Goal: Information Seeking & Learning: Learn about a topic

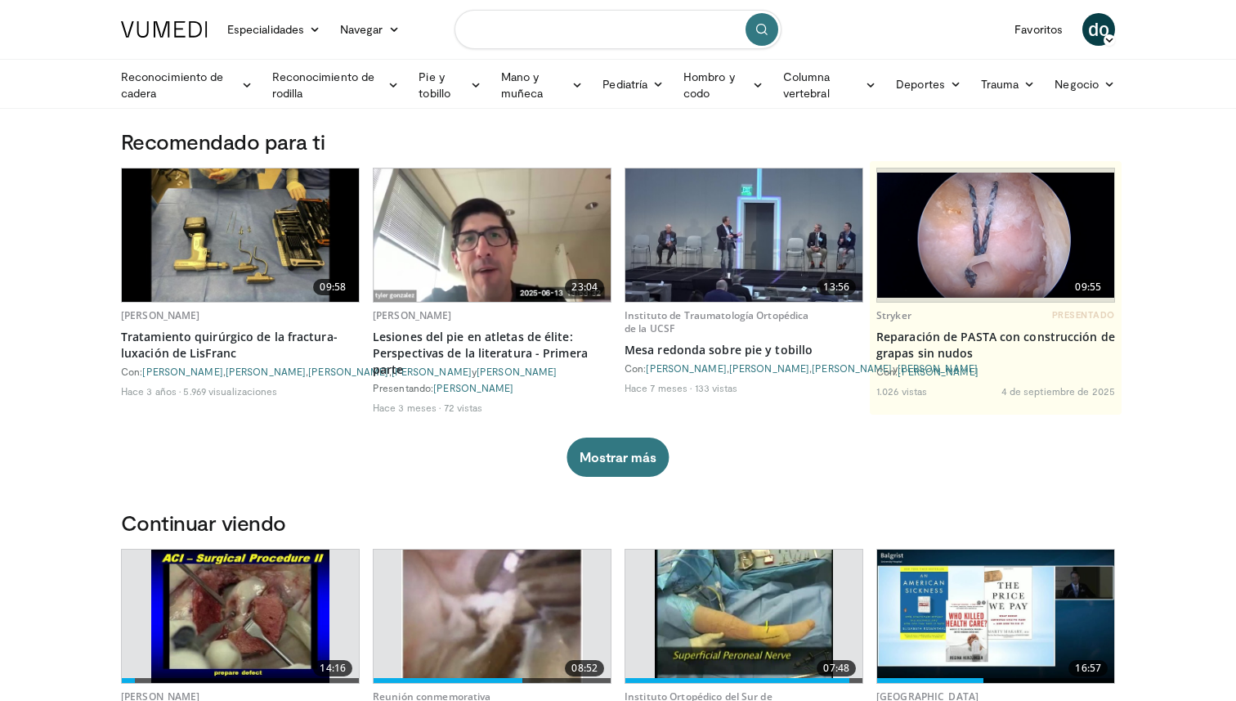
click at [537, 29] on input "Buscar temas, intervenciones" at bounding box center [618, 29] width 327 height 39
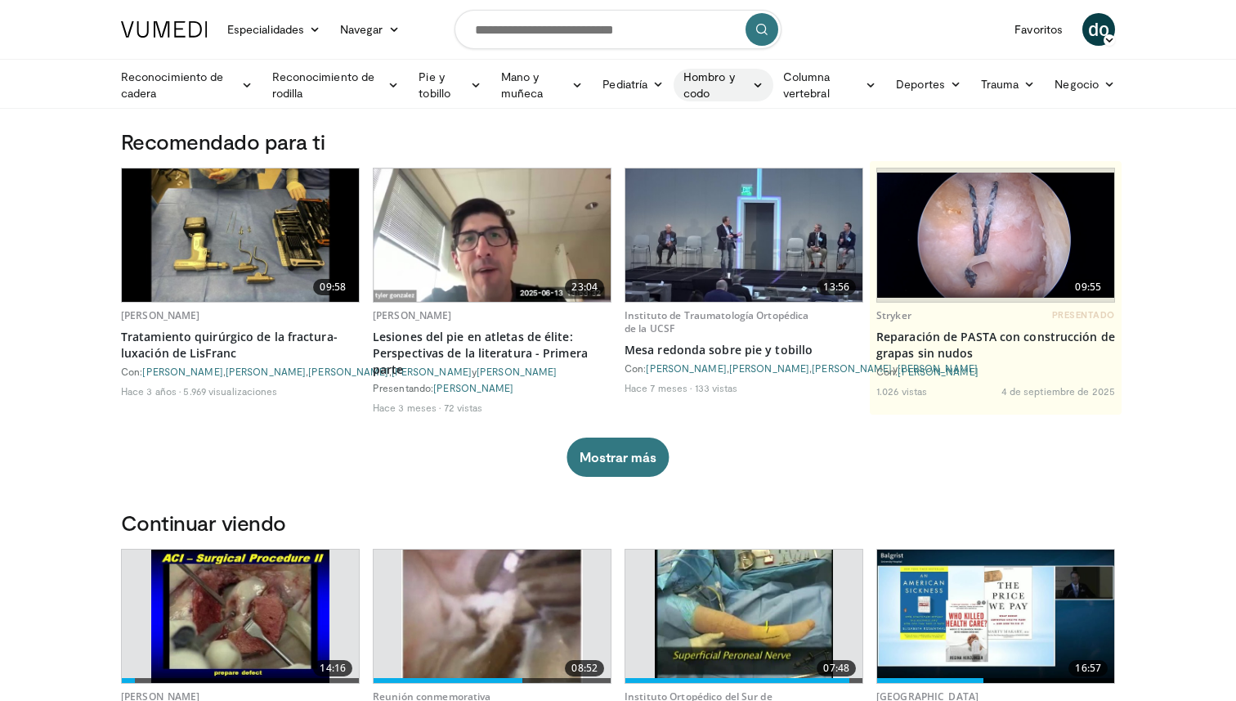
click at [760, 86] on icon at bounding box center [757, 84] width 11 height 11
click at [624, 149] on font "Hombro" at bounding box center [615, 148] width 43 height 14
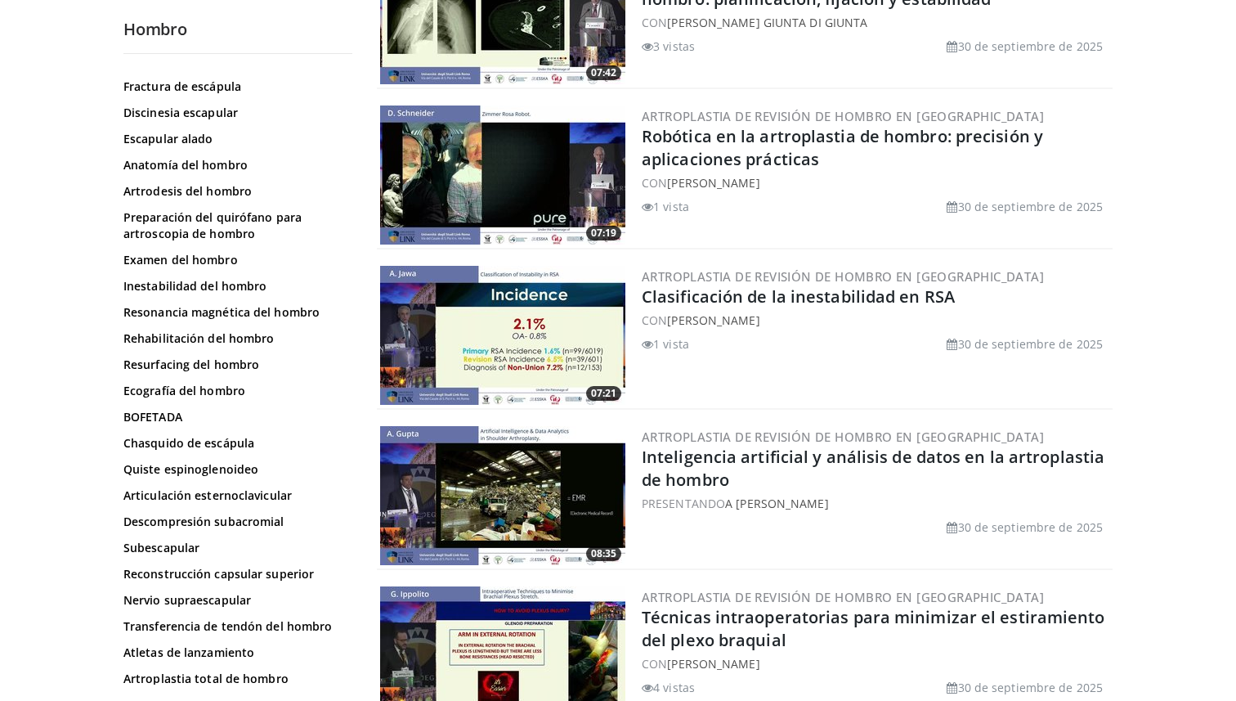
scroll to position [1573, 0]
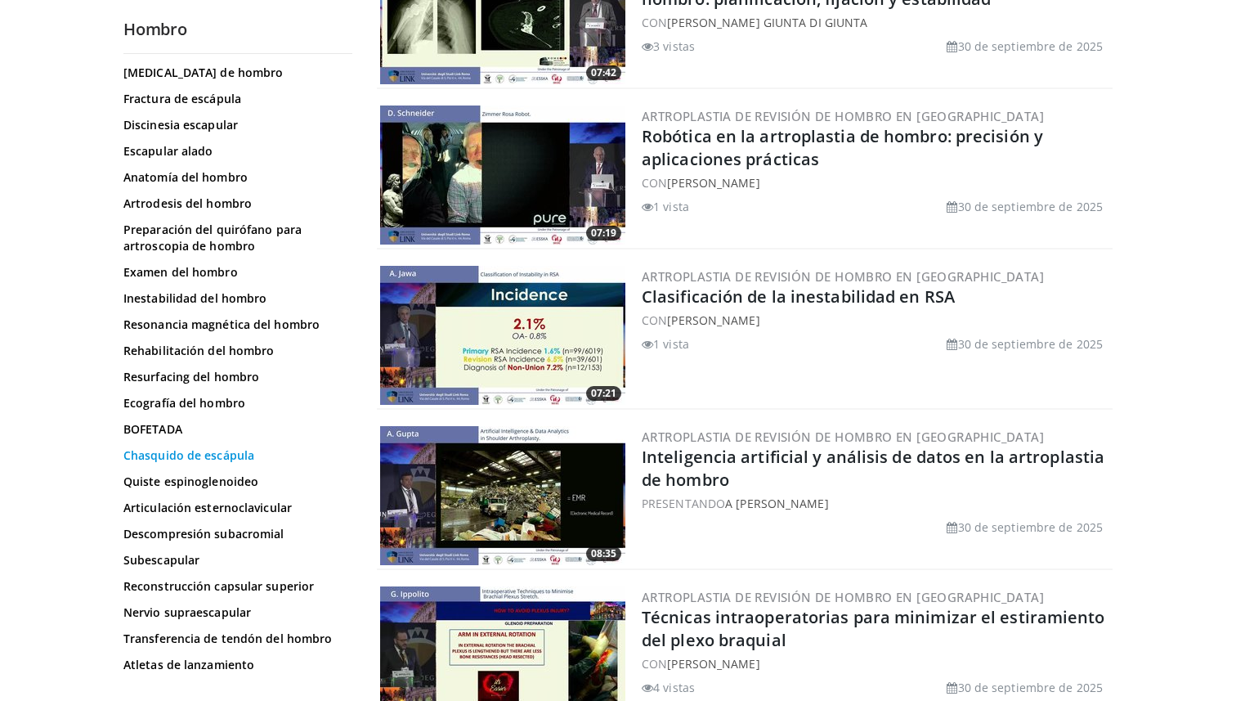
click at [174, 449] on font "Chasquido de escápula" at bounding box center [188, 455] width 131 height 16
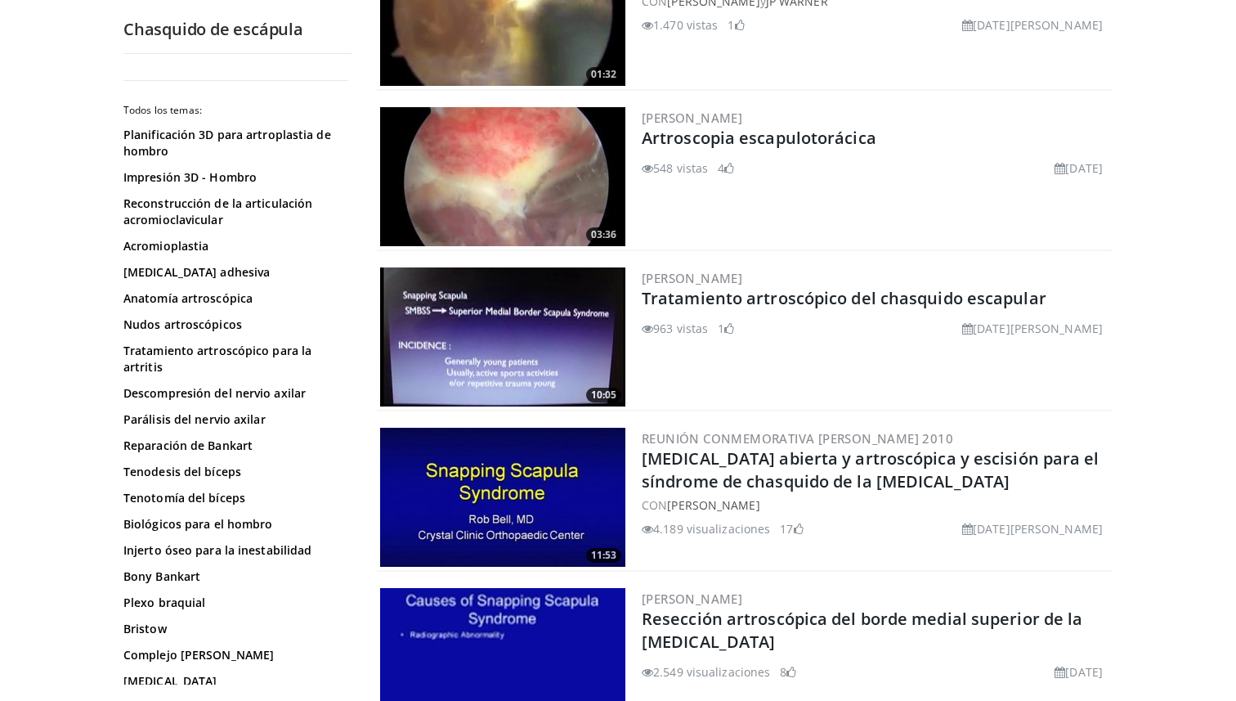
scroll to position [1842, 0]
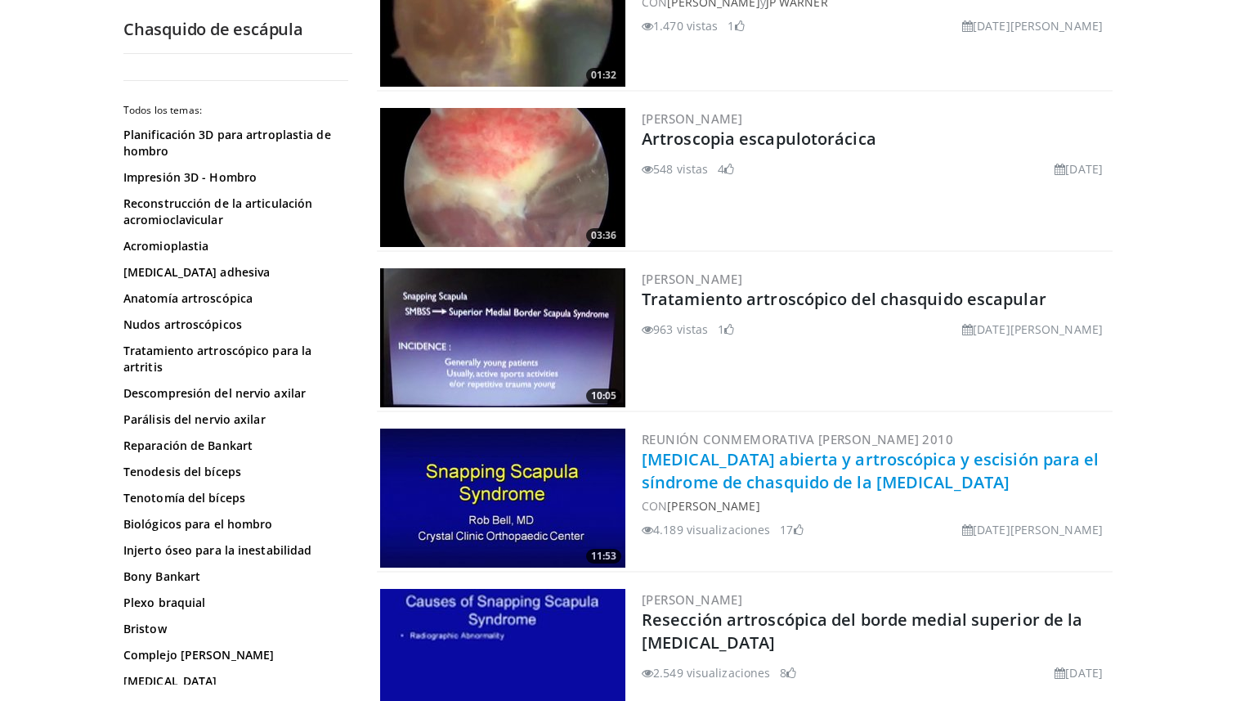
click at [752, 463] on font "[MEDICAL_DATA] abierta y artroscópica y escisión para el síndrome de chasquido …" at bounding box center [871, 470] width 458 height 45
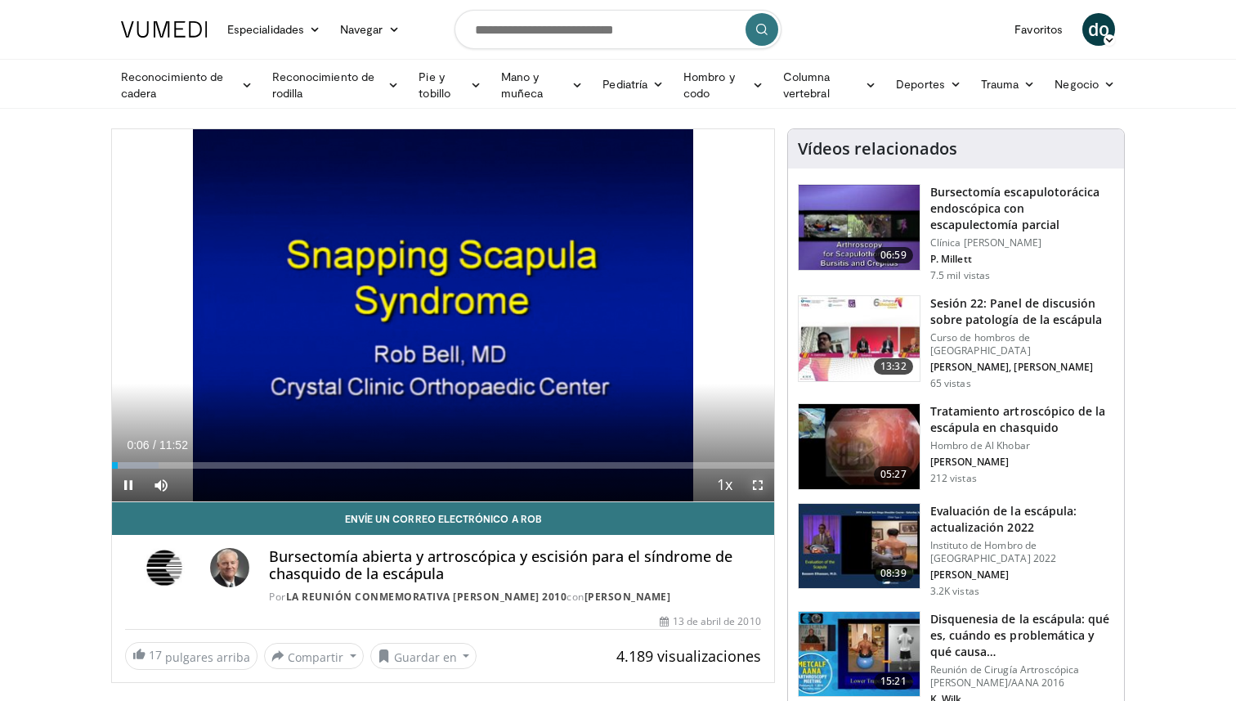
click at [756, 484] on span "Video Player" at bounding box center [758, 485] width 33 height 33
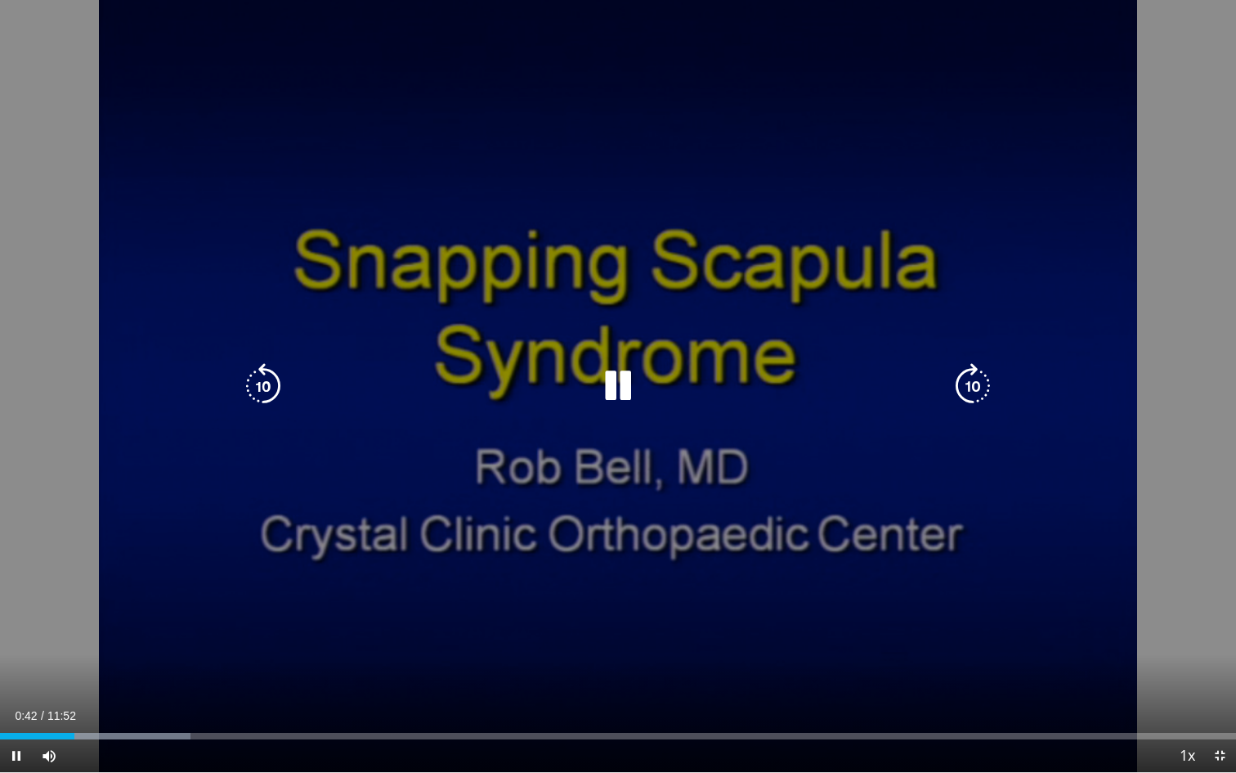
click at [975, 384] on icon "Video Player" at bounding box center [973, 386] width 46 height 46
click at [972, 393] on icon "Video Player" at bounding box center [973, 386] width 46 height 46
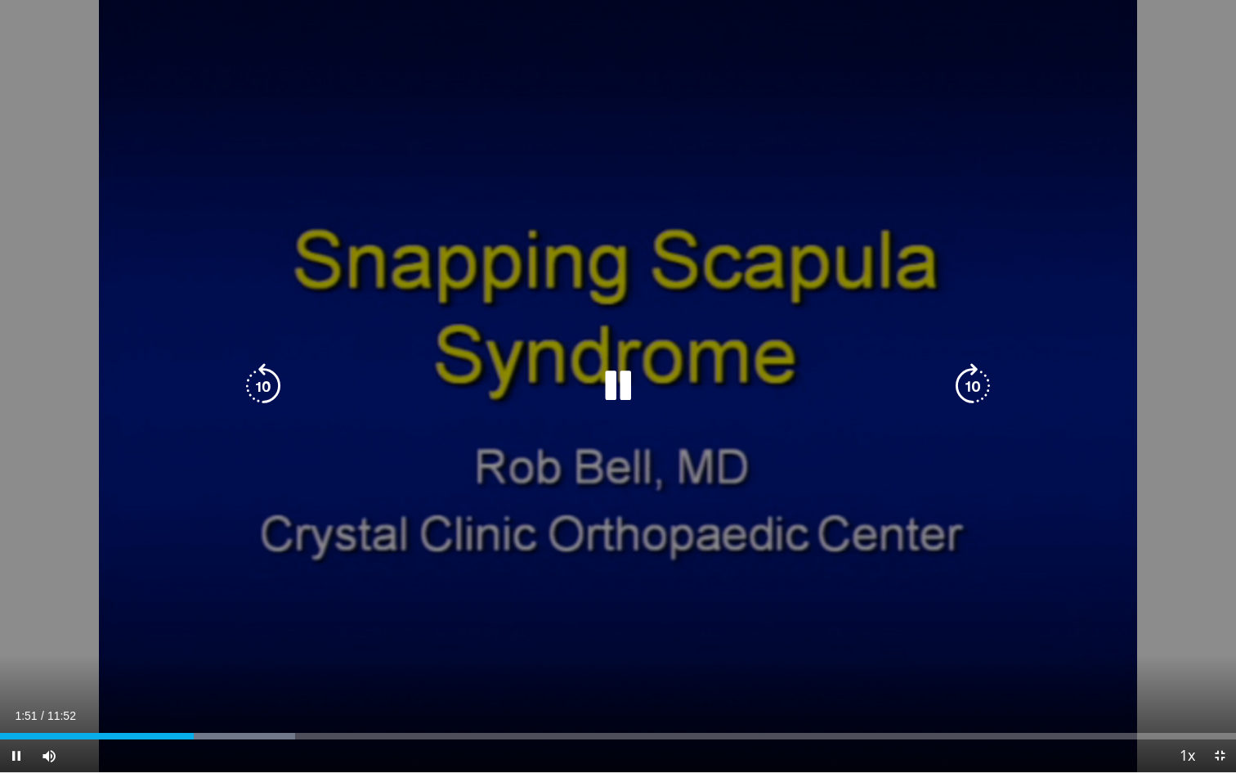
click at [970, 384] on icon "Video Player" at bounding box center [973, 386] width 46 height 46
click at [970, 390] on icon "Video Player" at bounding box center [973, 386] width 46 height 46
click at [976, 388] on icon "Video Player" at bounding box center [973, 386] width 46 height 46
click at [972, 391] on icon "Video Player" at bounding box center [973, 386] width 46 height 46
click at [974, 393] on icon "Video Player" at bounding box center [973, 386] width 46 height 46
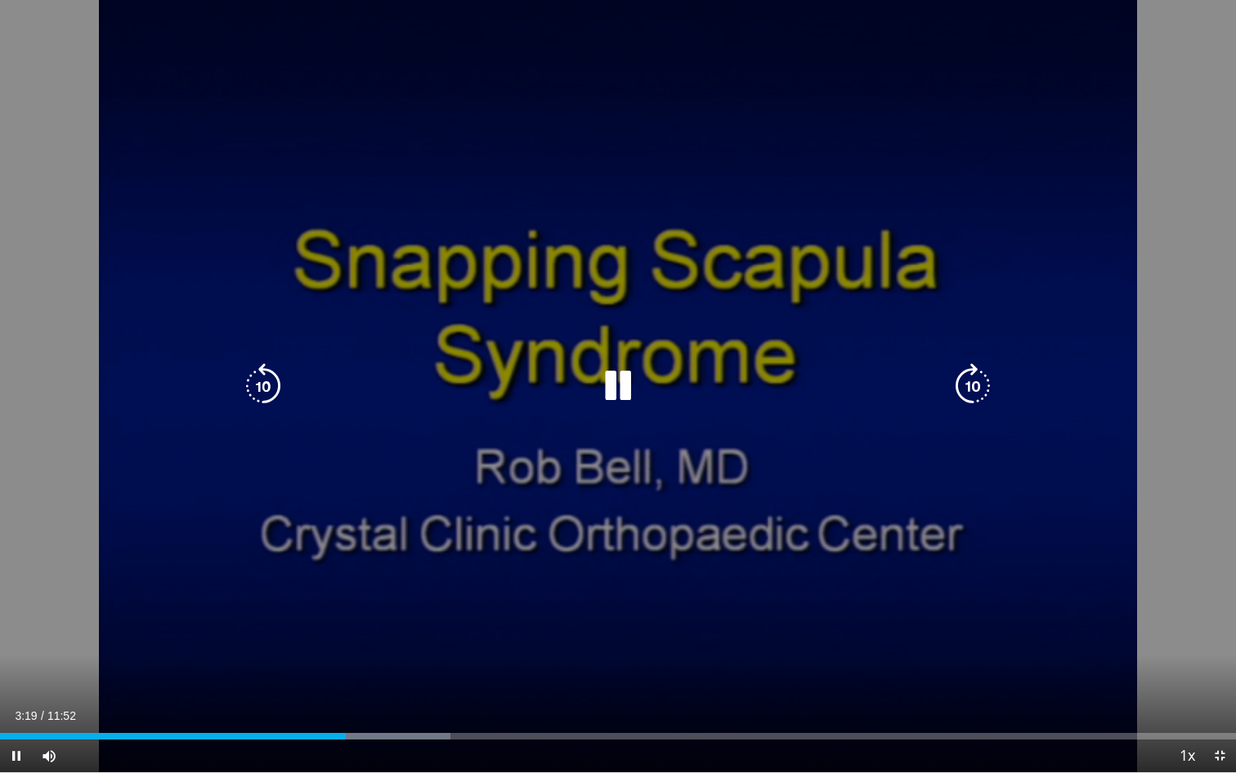
click at [972, 388] on icon "Video Player" at bounding box center [973, 386] width 46 height 46
click at [972, 385] on icon "Video Player" at bounding box center [973, 386] width 46 height 46
click at [597, 293] on div "10 seconds Tap to unmute" at bounding box center [618, 386] width 1236 height 772
click at [971, 383] on icon "Video Player" at bounding box center [973, 386] width 46 height 46
click at [973, 385] on icon "Video Player" at bounding box center [973, 386] width 46 height 46
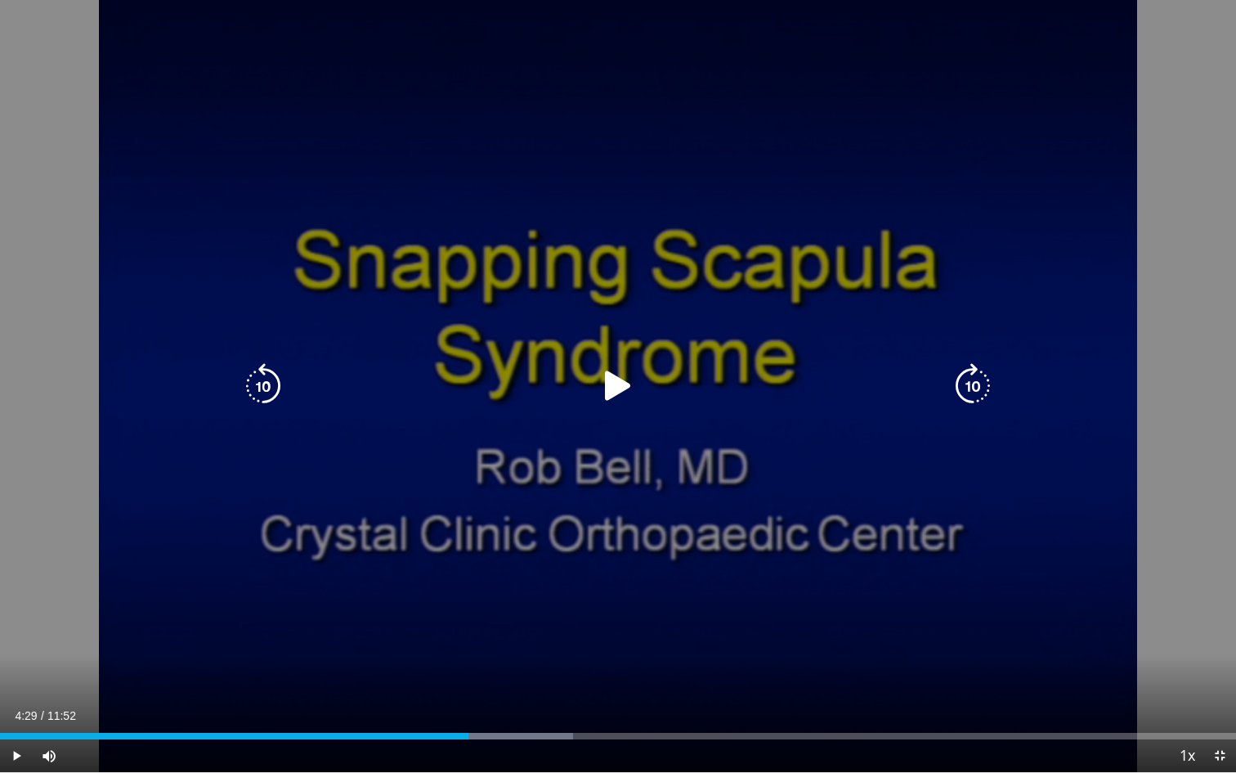
click at [971, 391] on icon "Video Player" at bounding box center [973, 386] width 46 height 46
click at [976, 392] on icon "Video Player" at bounding box center [973, 386] width 46 height 46
click at [968, 378] on icon "Video Player" at bounding box center [973, 386] width 46 height 46
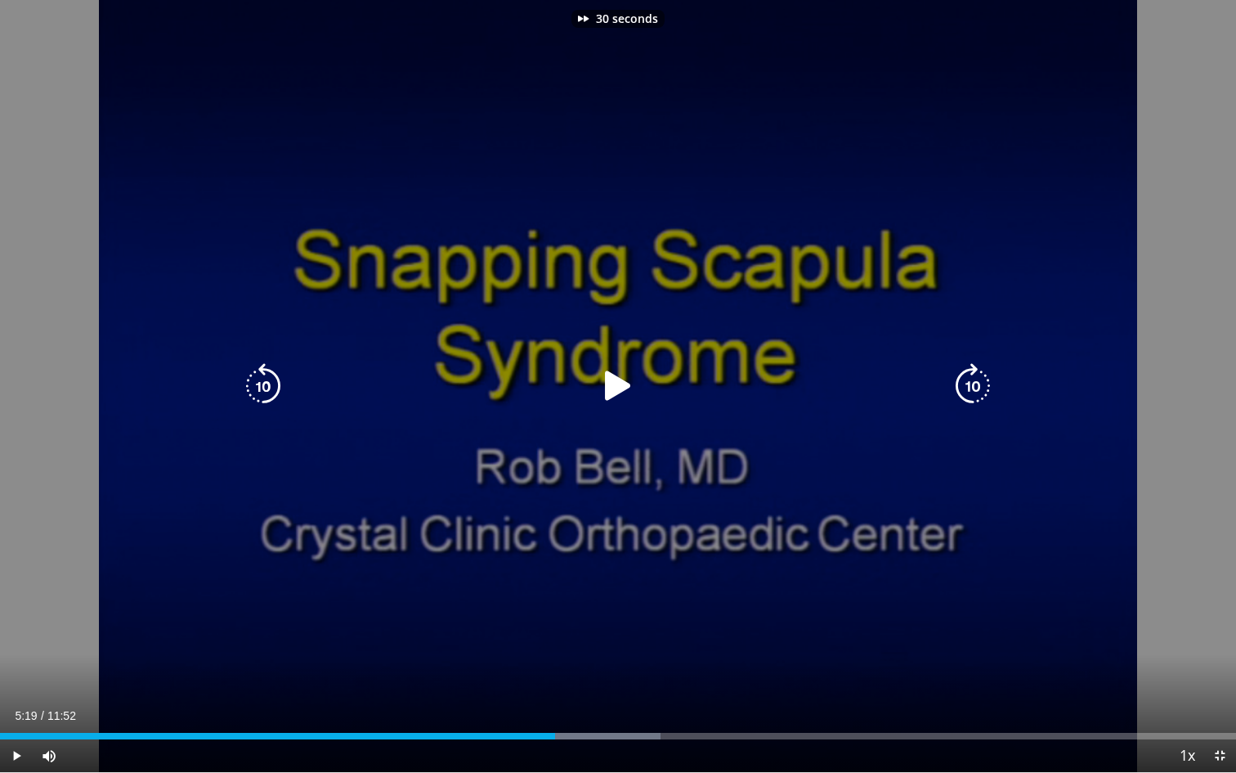
click at [968, 378] on icon "Video Player" at bounding box center [973, 386] width 46 height 46
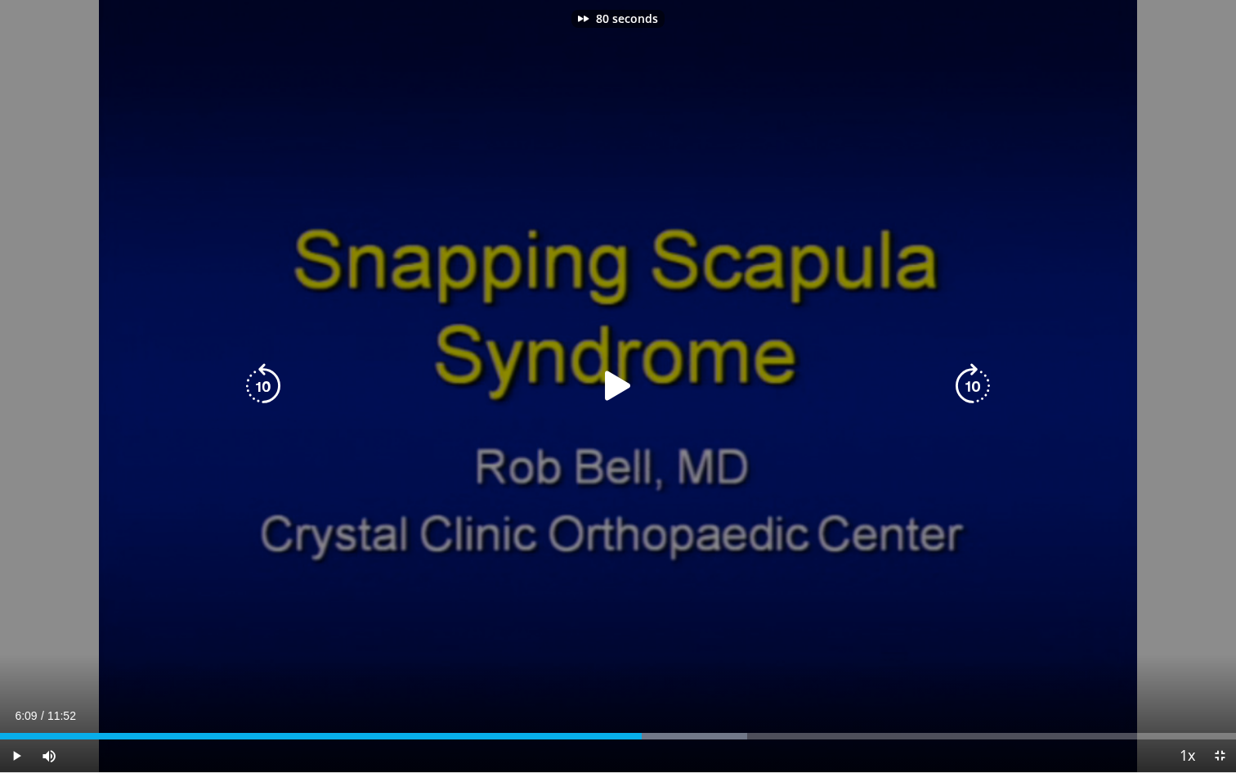
click at [968, 378] on icon "Video Player" at bounding box center [973, 386] width 46 height 46
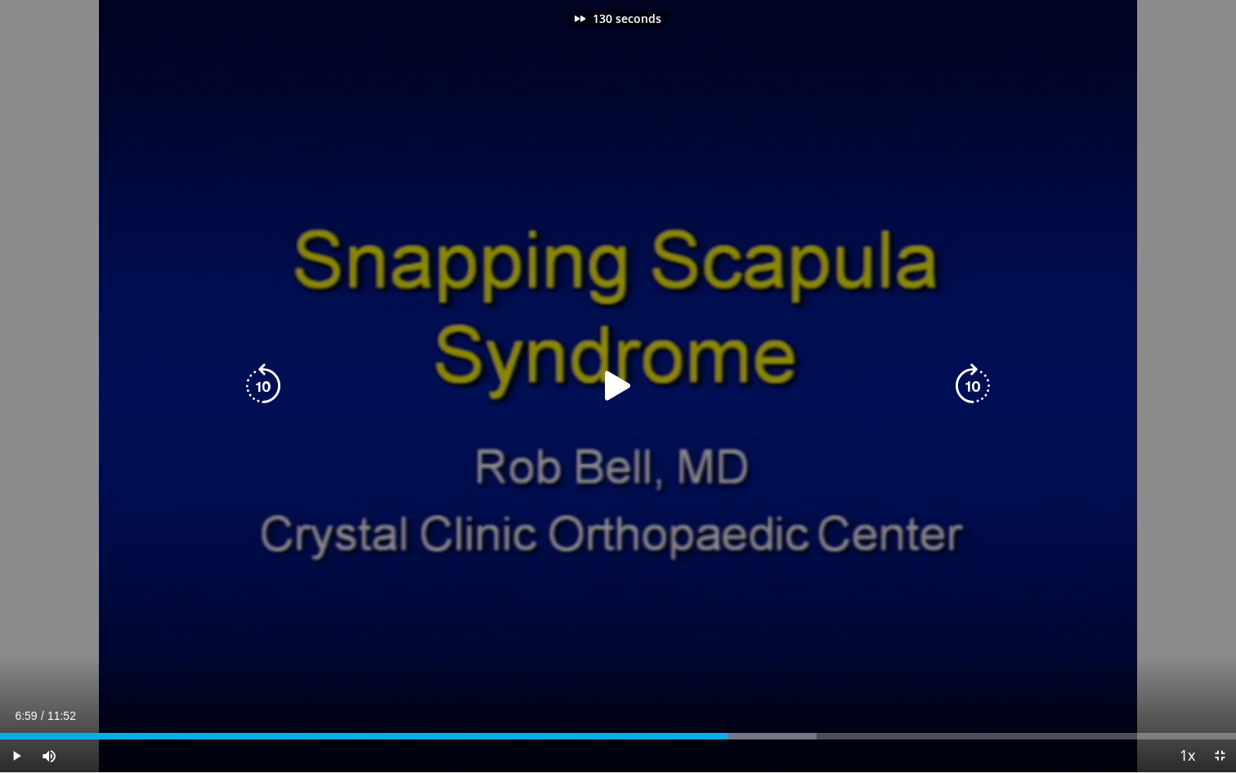
click at [968, 378] on icon "Video Player" at bounding box center [973, 386] width 46 height 46
click at [609, 388] on icon "Video Player" at bounding box center [618, 386] width 46 height 46
click at [272, 385] on icon "Video Player" at bounding box center [263, 386] width 46 height 46
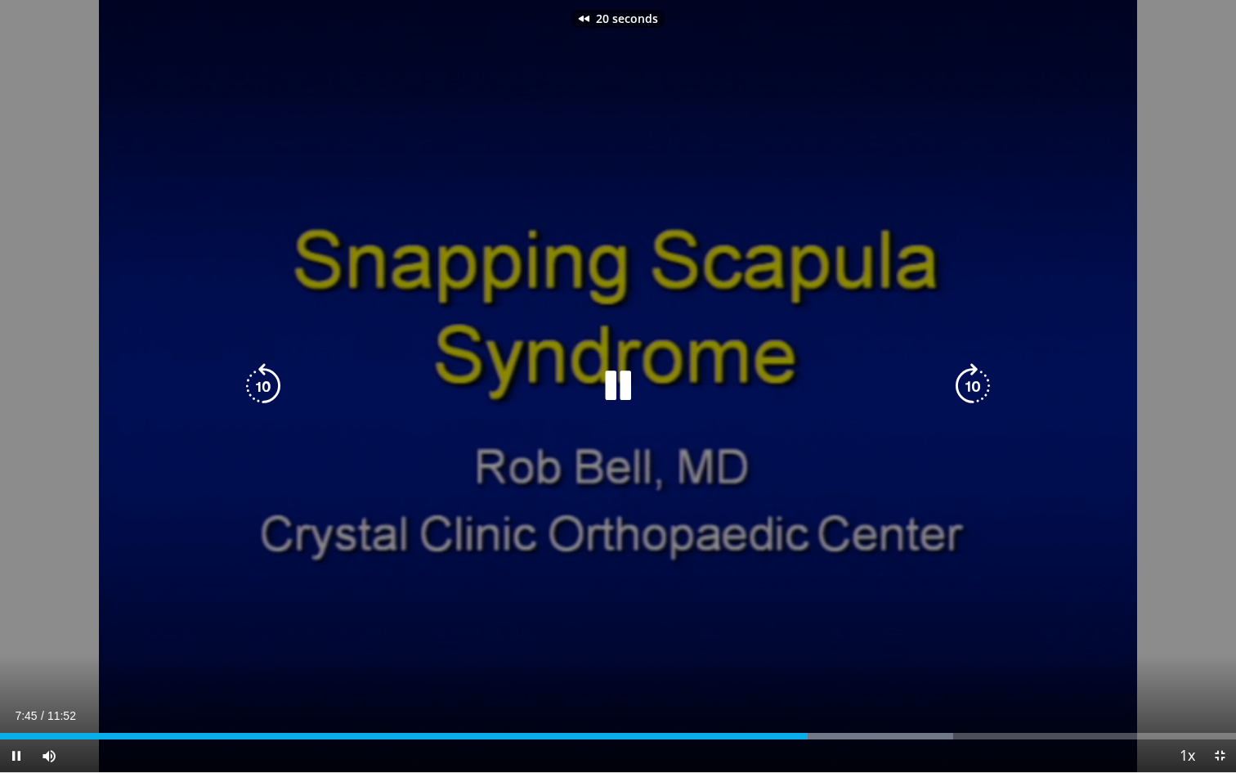
click at [272, 385] on icon "Video Player" at bounding box center [263, 386] width 46 height 46
click at [39, 506] on div "60 seconds Tap to unmute" at bounding box center [618, 386] width 1236 height 772
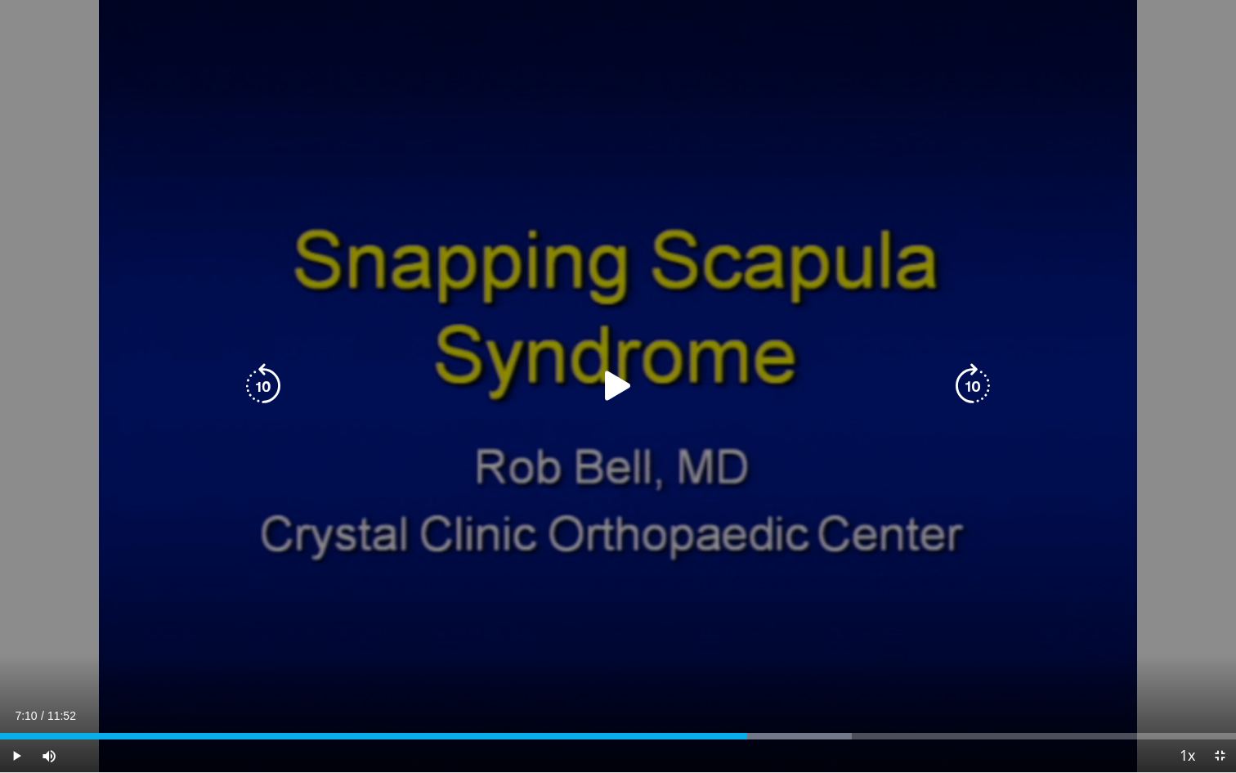
click at [621, 388] on icon "Video Player" at bounding box center [618, 386] width 46 height 46
click at [617, 386] on icon "Video Player" at bounding box center [618, 386] width 46 height 46
click at [609, 388] on icon "Video Player" at bounding box center [618, 386] width 46 height 46
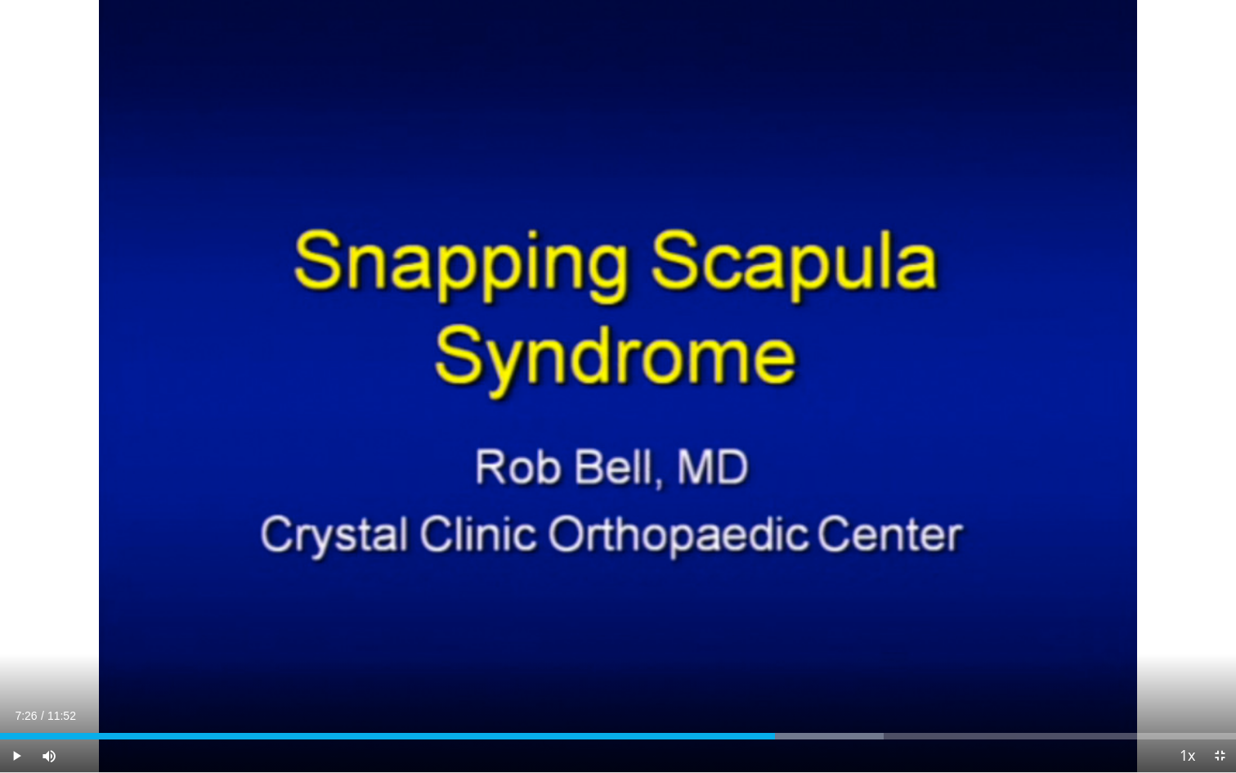
click at [1088, 465] on div "60 seconds Tap to unmute" at bounding box center [618, 386] width 1236 height 772
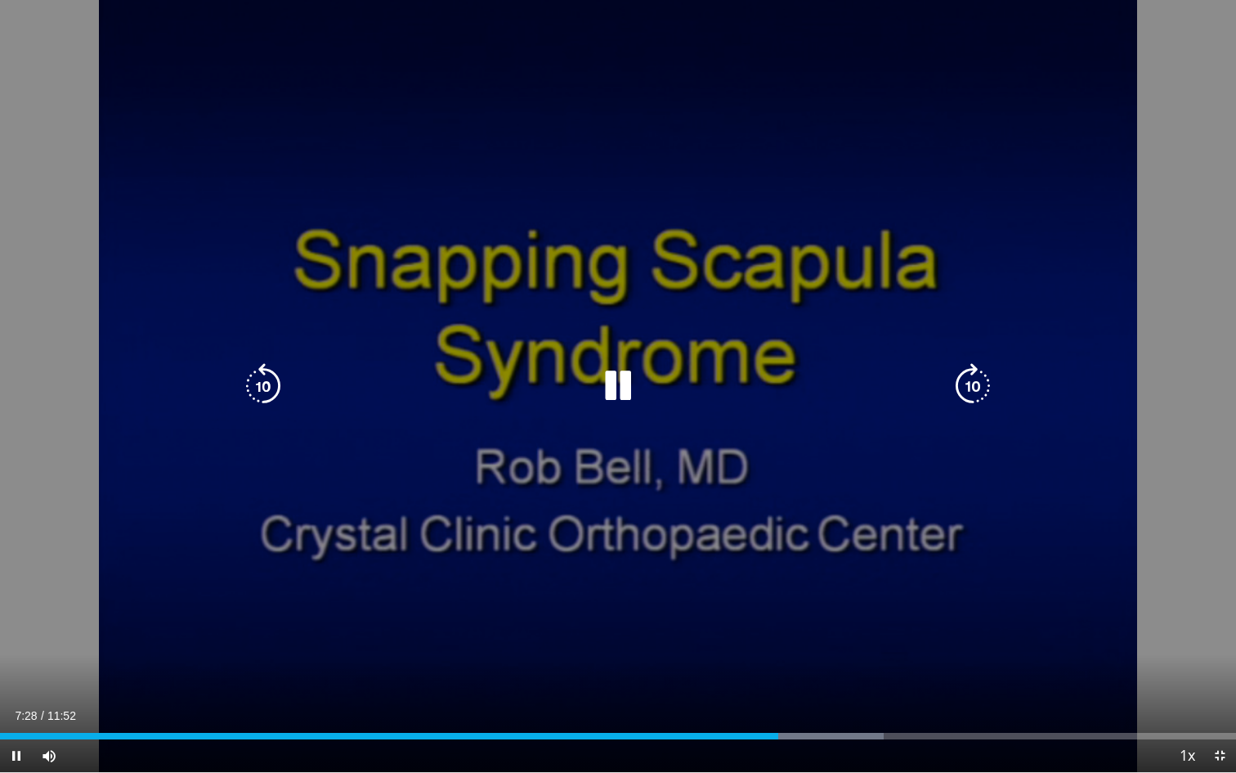
click at [257, 384] on icon "Video Player" at bounding box center [263, 386] width 46 height 46
click at [255, 385] on icon "Video Player" at bounding box center [263, 386] width 46 height 46
click at [976, 388] on icon "Video Player" at bounding box center [973, 386] width 46 height 46
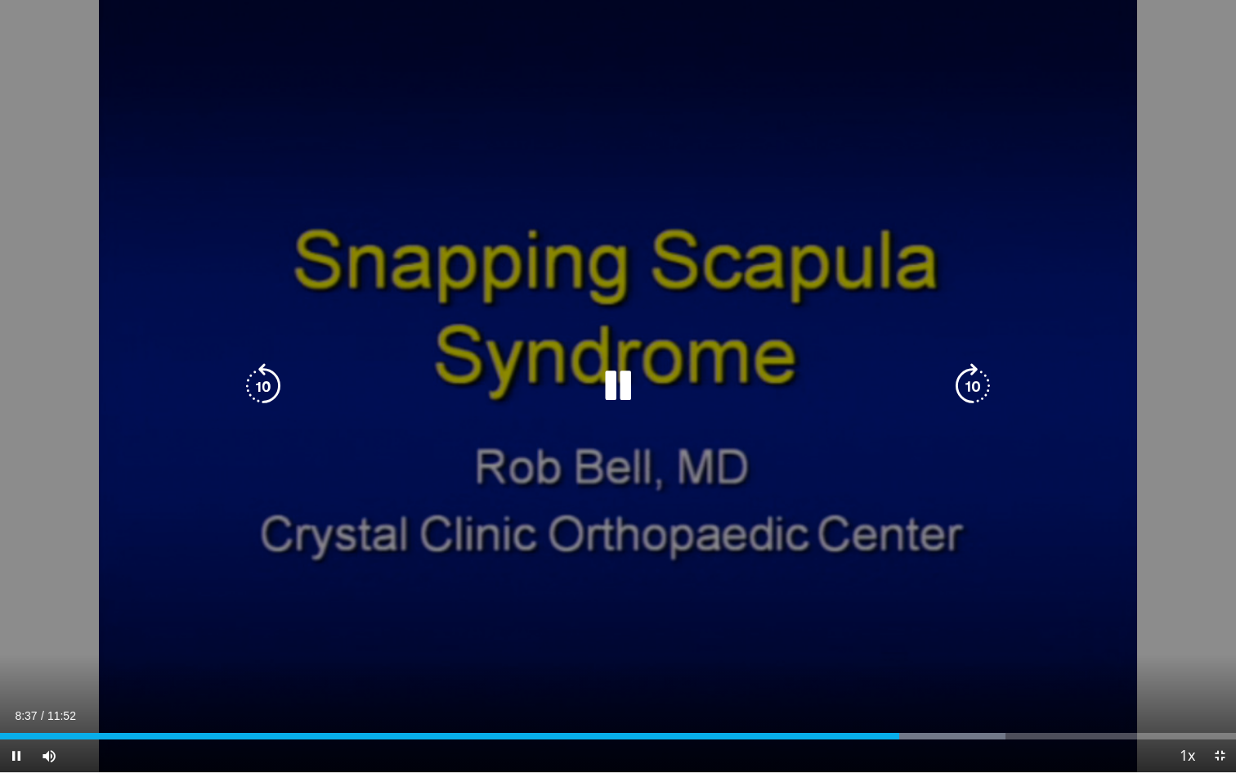
click at [609, 384] on icon "Video Player" at bounding box center [618, 386] width 46 height 46
click at [619, 376] on icon "Video Player" at bounding box center [618, 386] width 46 height 46
click at [161, 649] on div "30 seconds Tap to unmute" at bounding box center [618, 386] width 1236 height 772
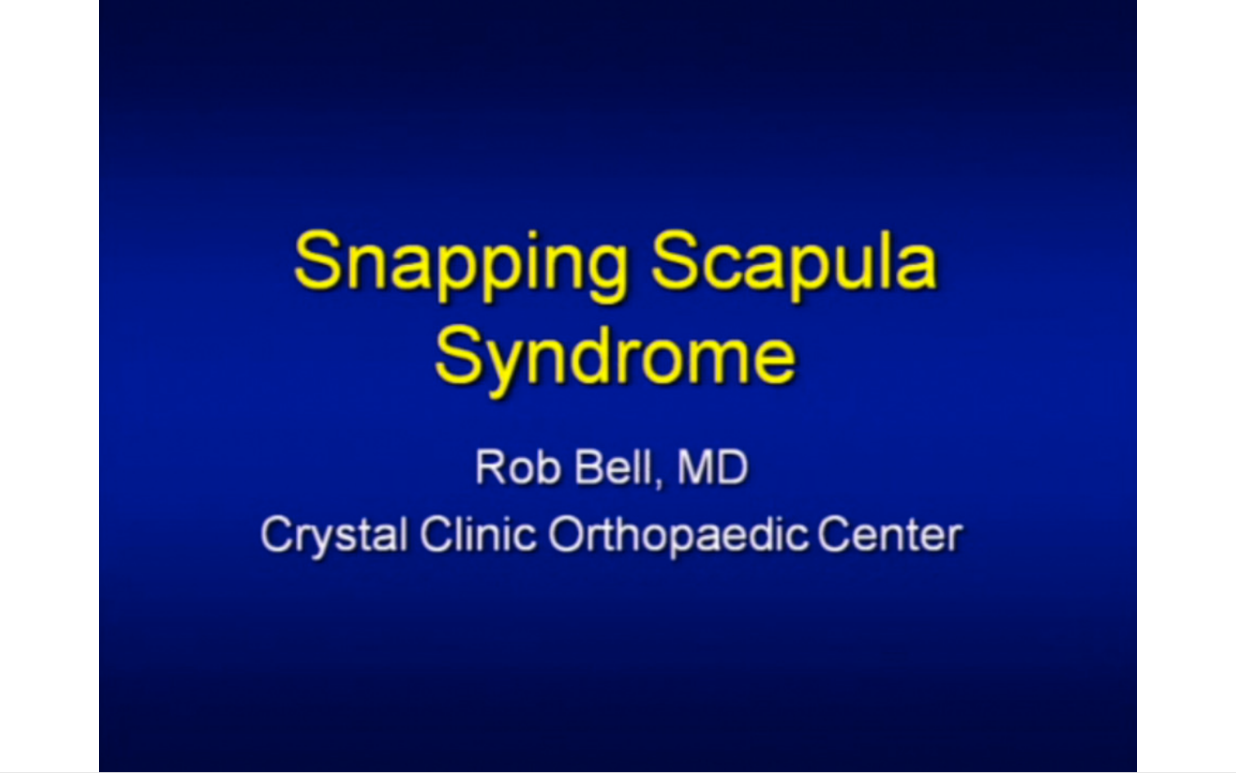
click at [88, 700] on video-js "**********" at bounding box center [618, 386] width 1236 height 773
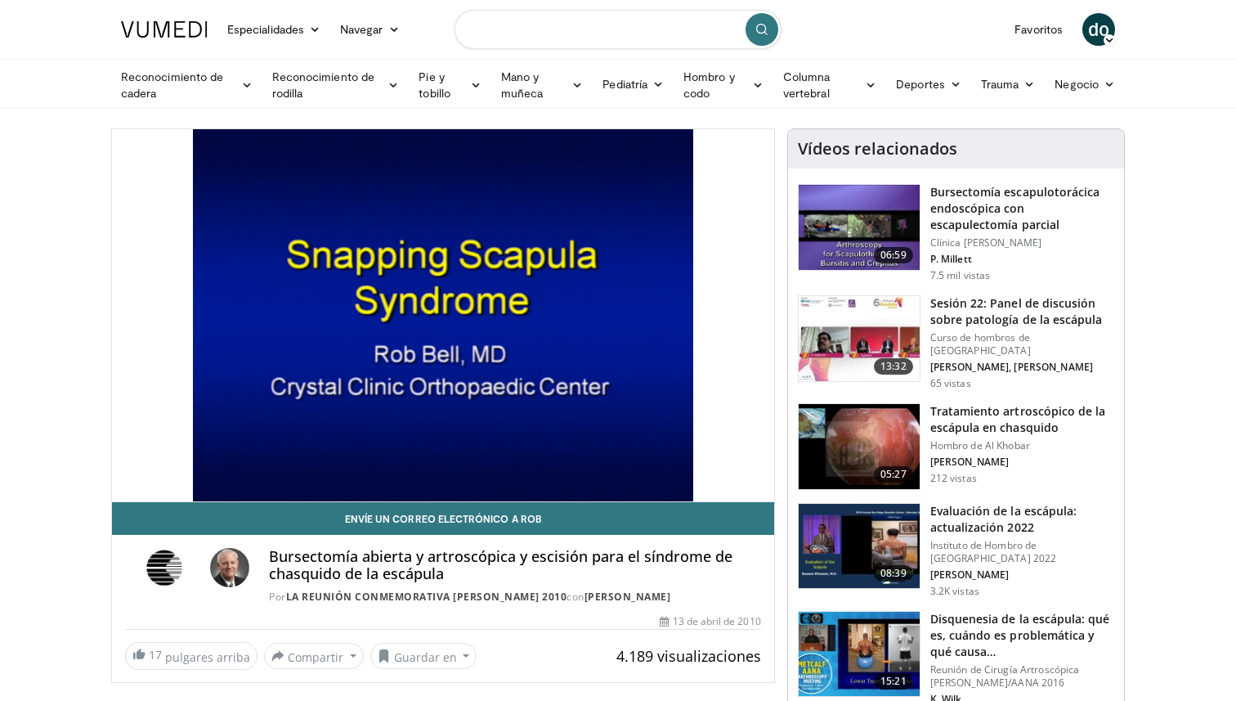
click at [544, 29] on input "Buscar temas, intervenciones" at bounding box center [618, 29] width 327 height 39
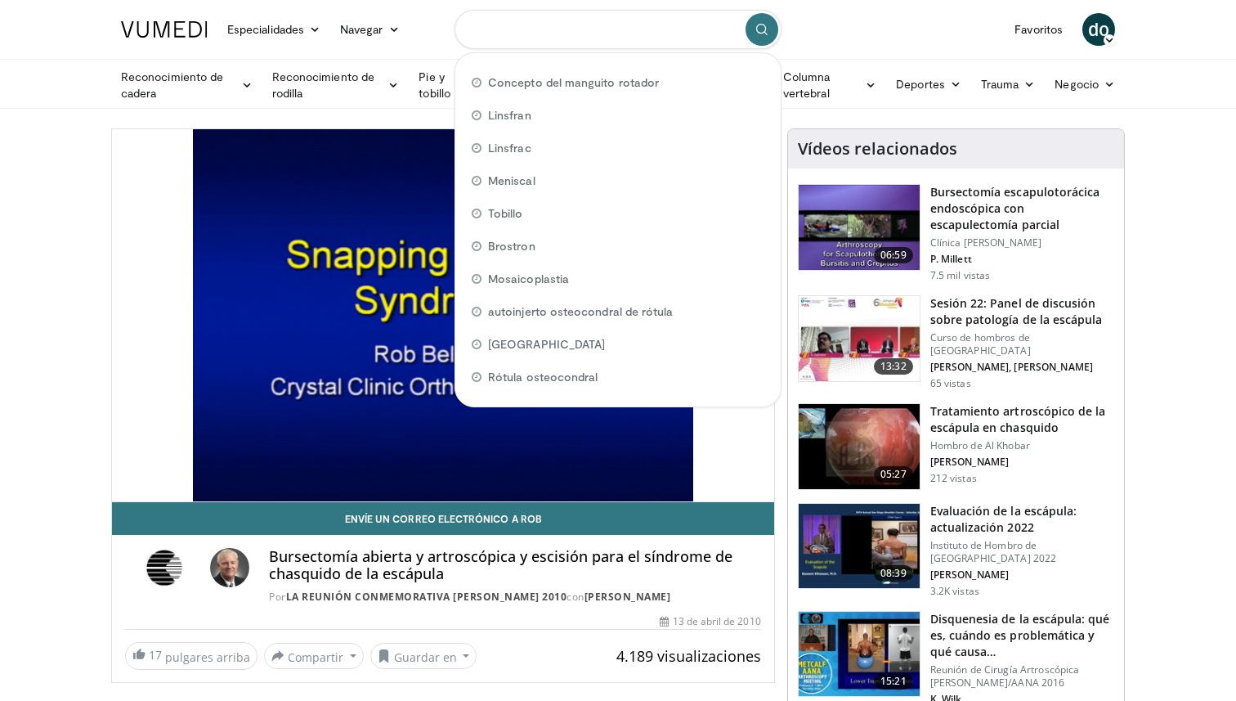
type input "*"
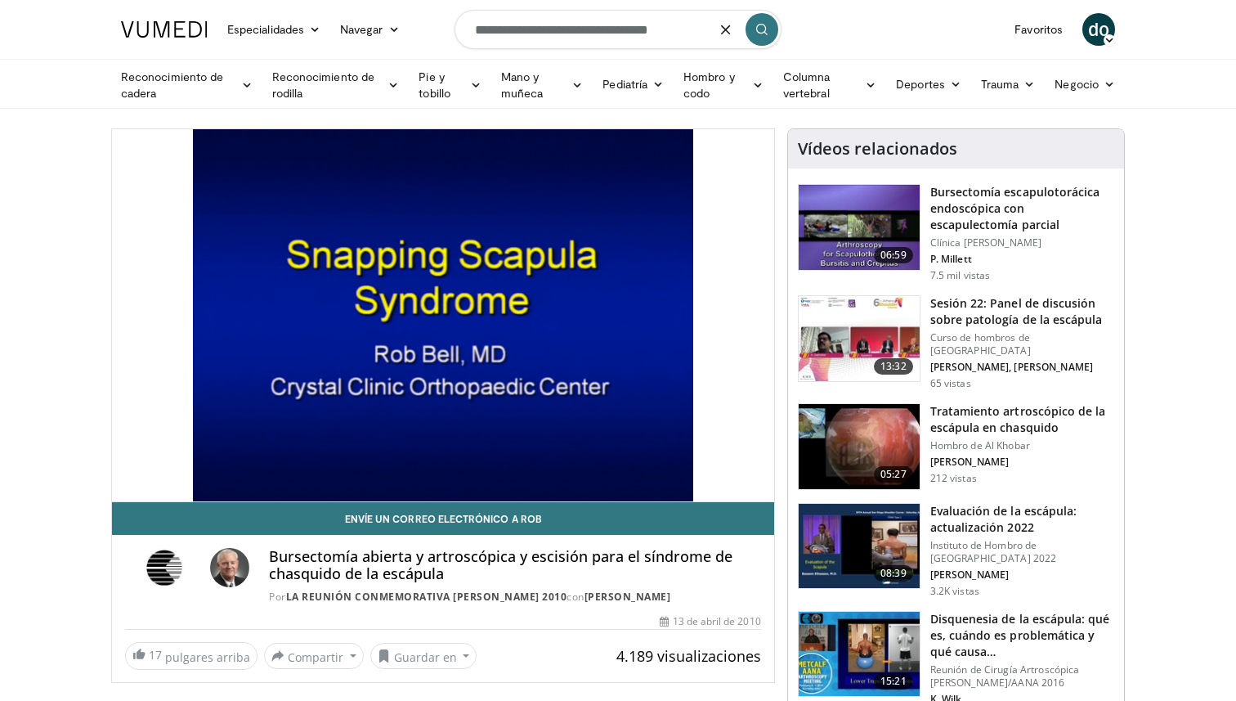
type input "**********"
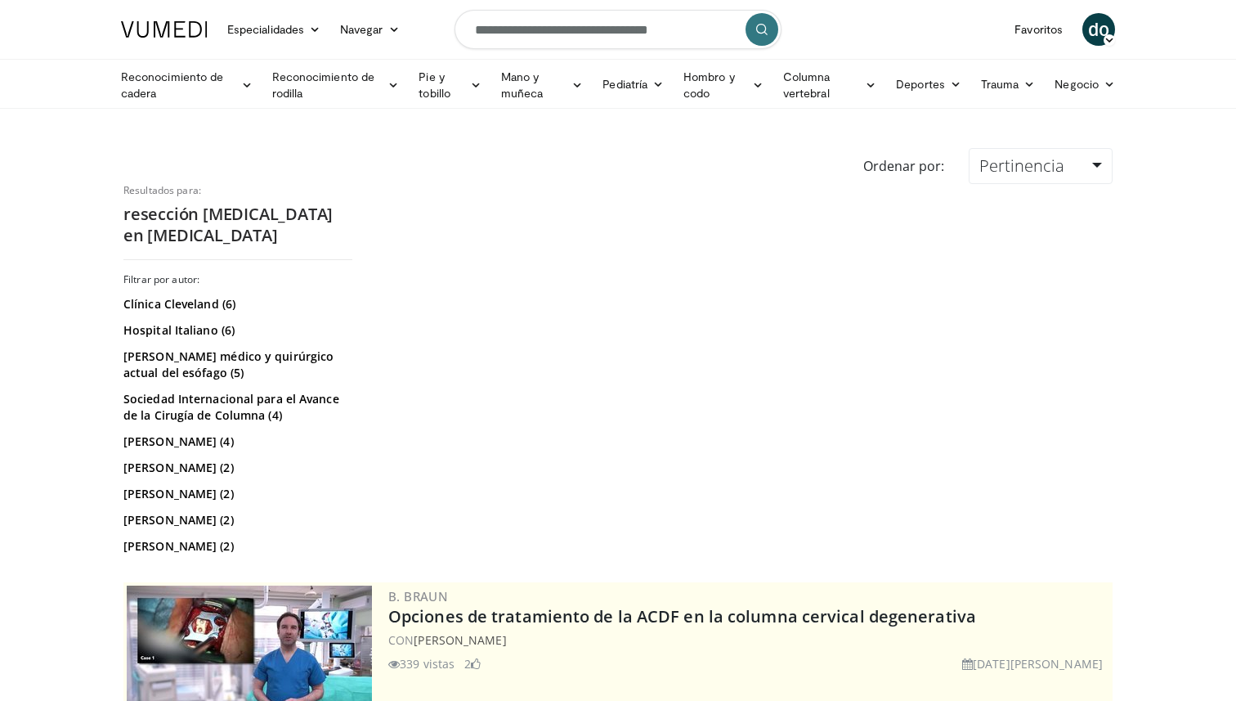
click at [701, 31] on input "**********" at bounding box center [618, 29] width 327 height 39
type input "**********"
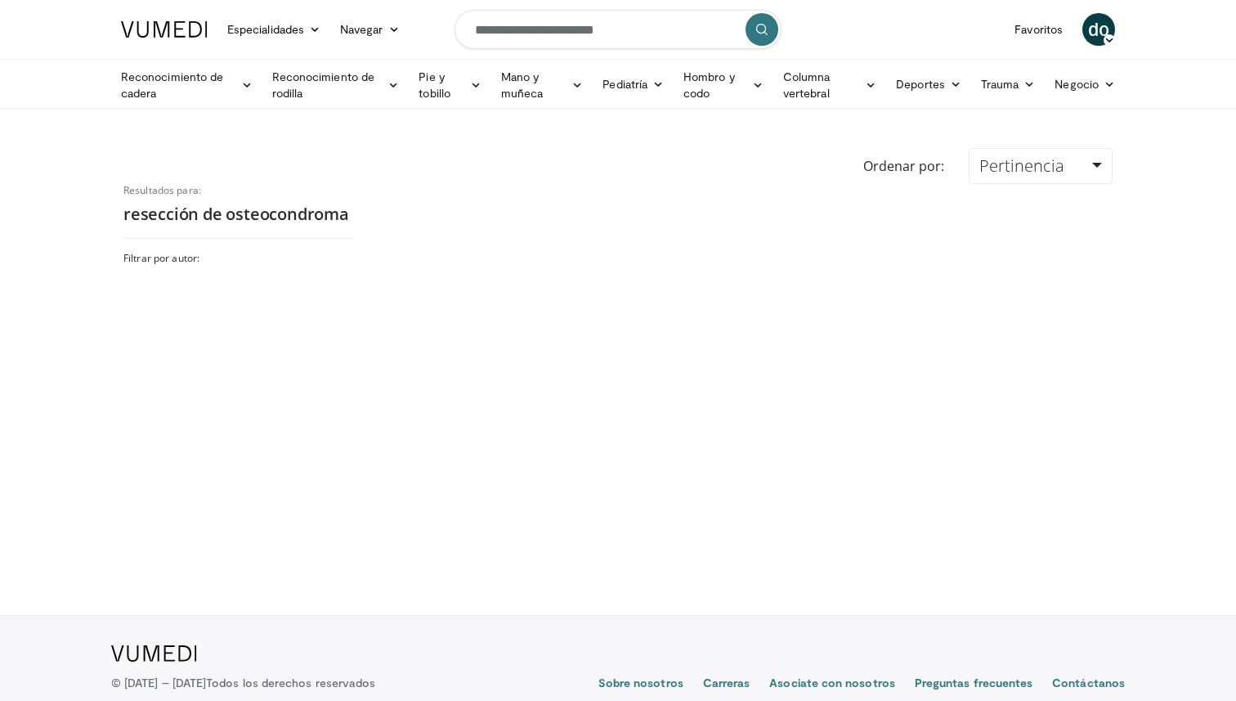
click at [532, 35] on input "**********" at bounding box center [618, 29] width 327 height 39
type input "**********"
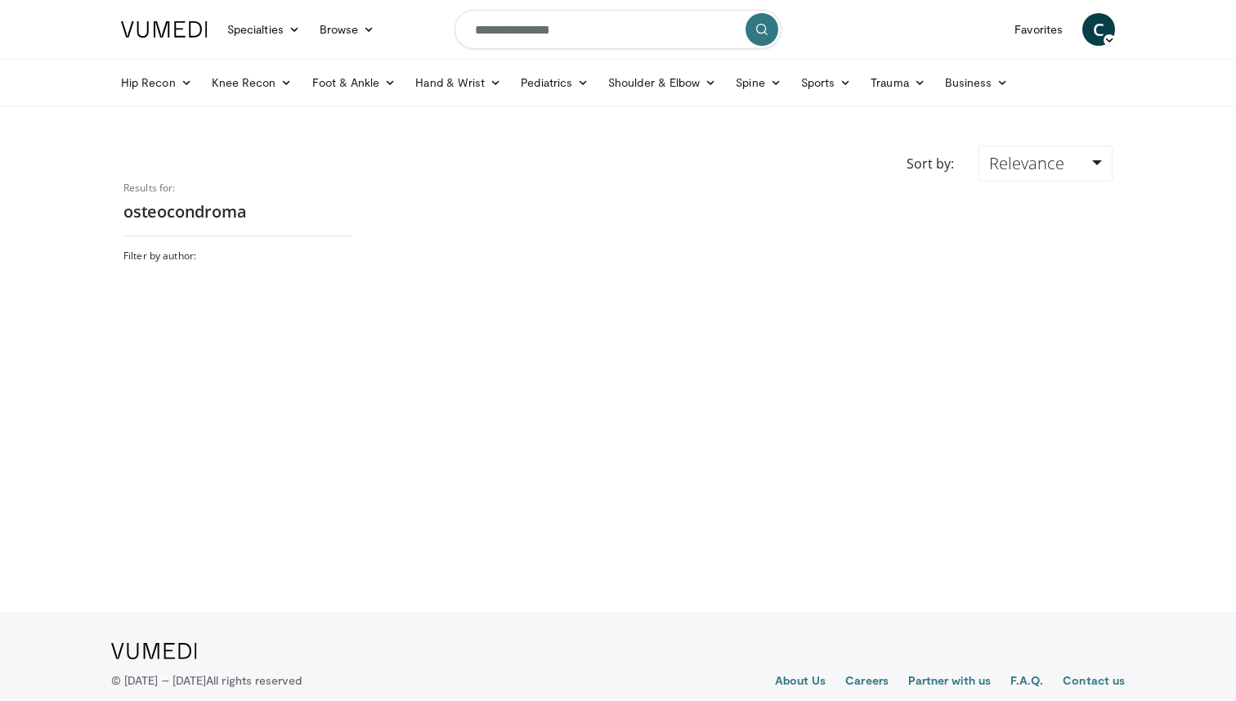
click at [520, 35] on input "**********" at bounding box center [618, 29] width 327 height 39
type input "**********"
click at [758, 36] on button "submit" at bounding box center [762, 29] width 33 height 33
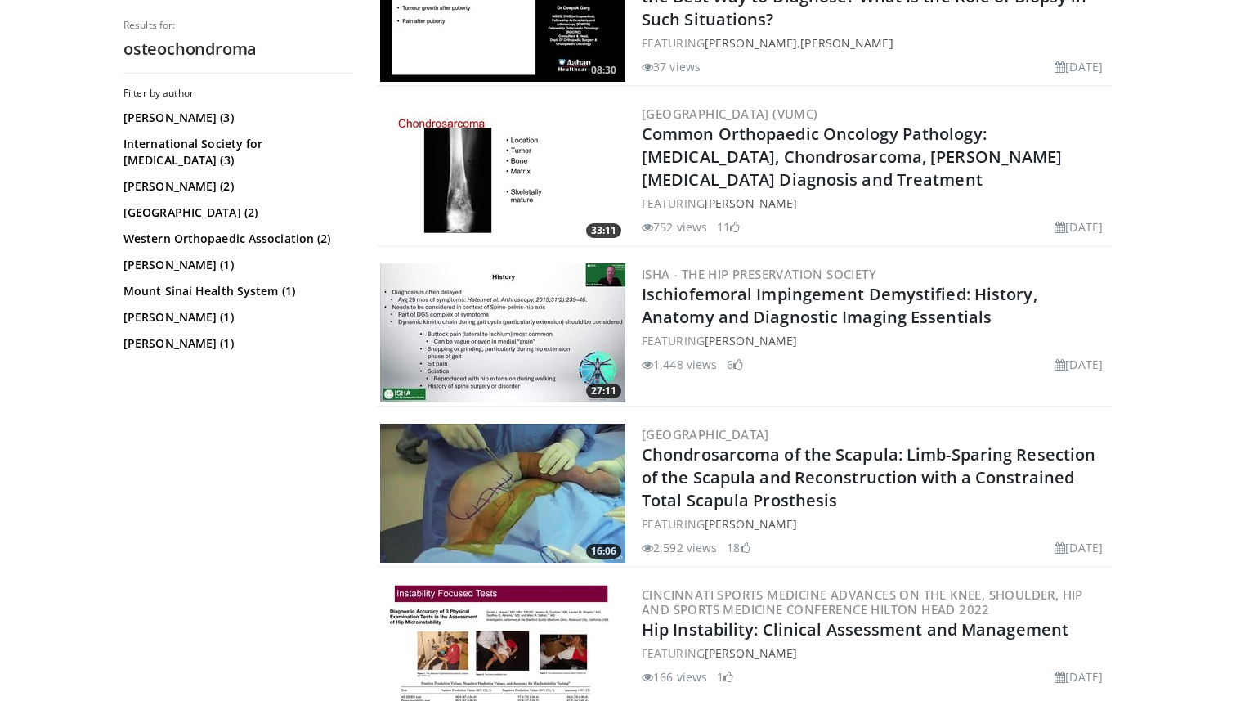
scroll to position [1685, 0]
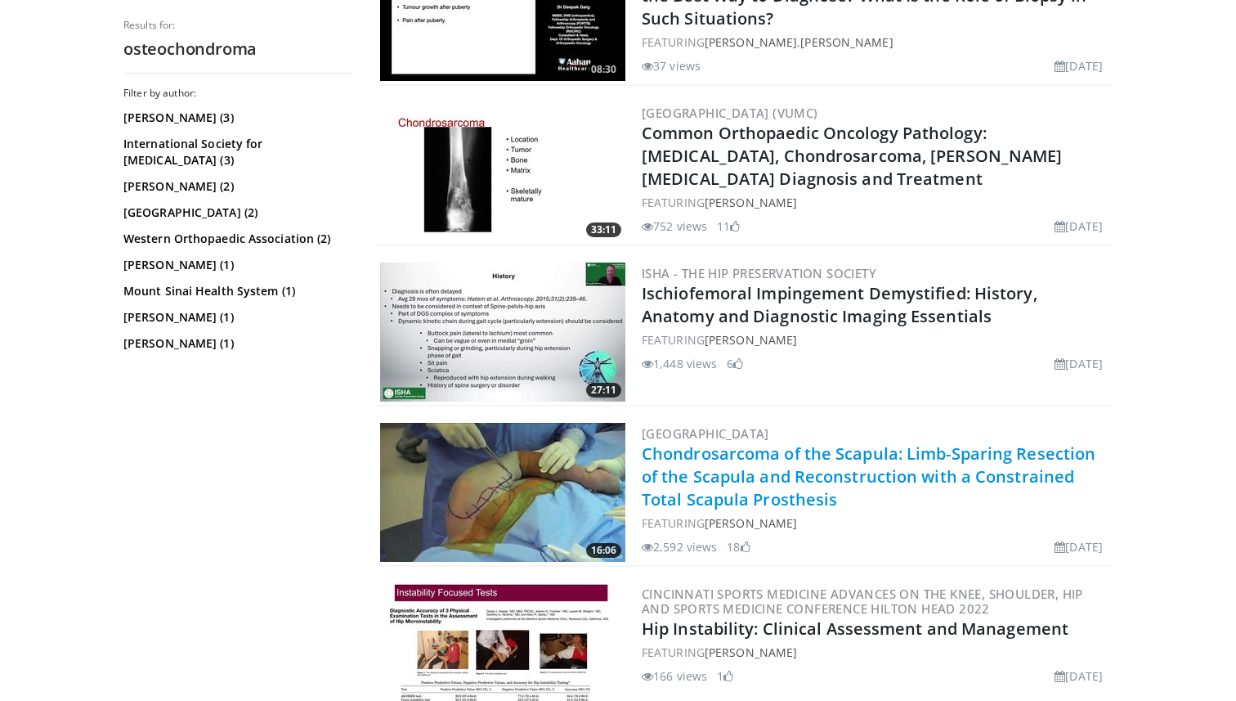
click at [720, 457] on link "Chondrosarcoma of the Scapula: Limb-Sparing Resection of the Scapula and Recons…" at bounding box center [869, 476] width 454 height 68
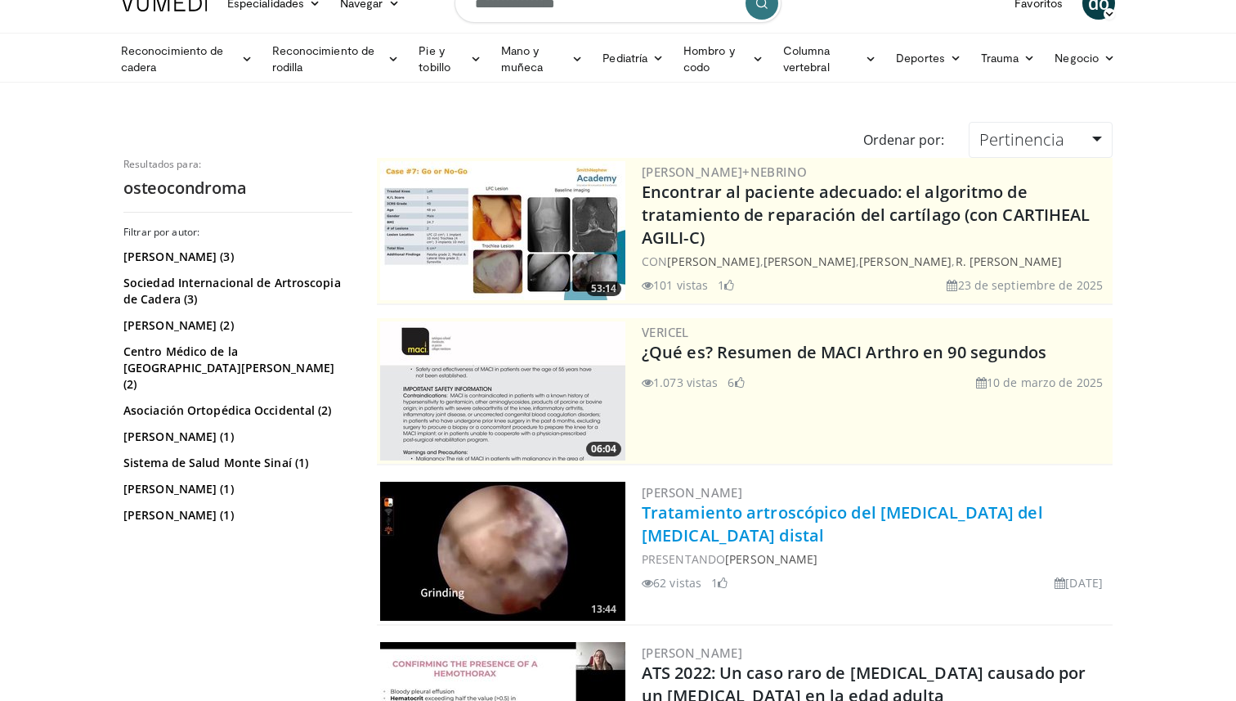
scroll to position [0, 0]
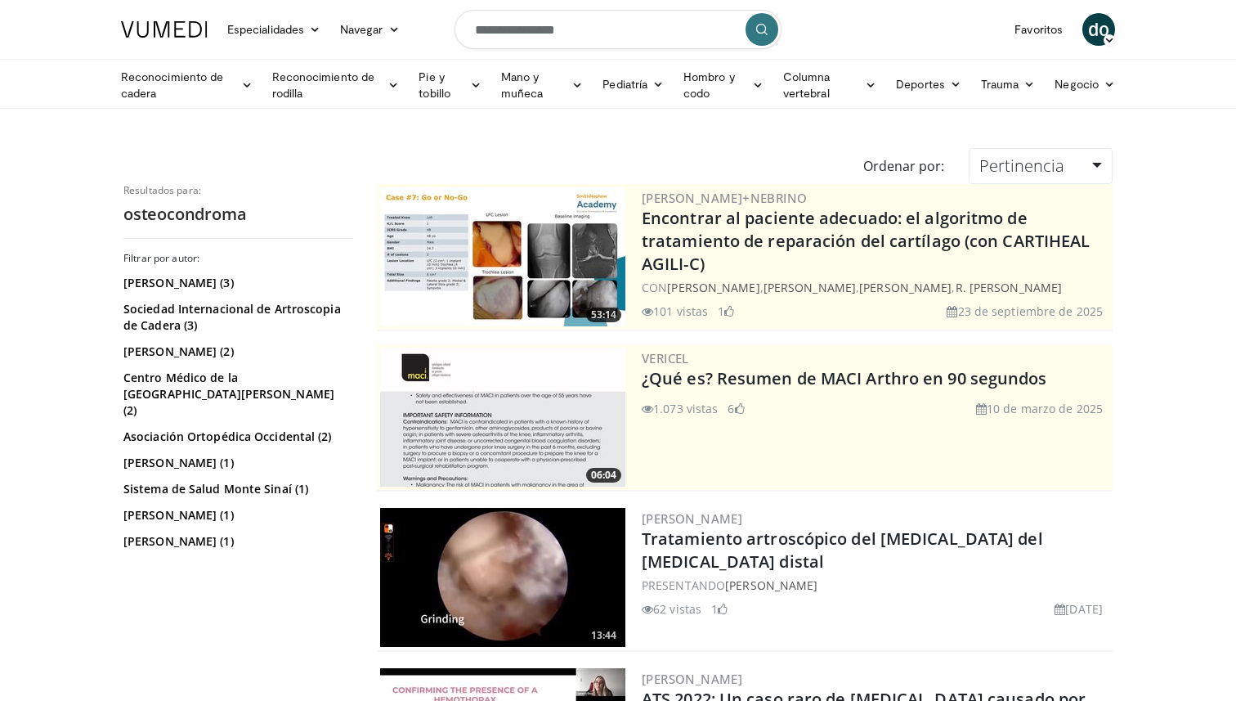
click at [602, 31] on input "**********" at bounding box center [618, 29] width 327 height 39
type input "**********"
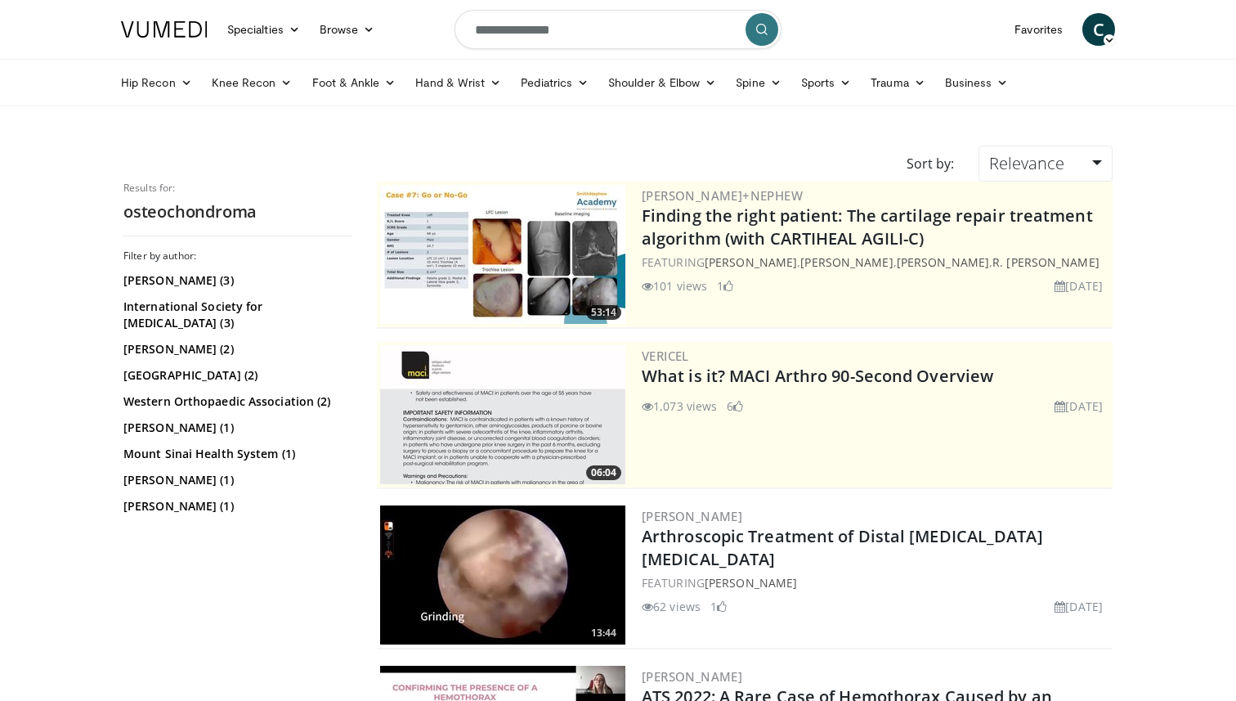
click at [608, 28] on input "**********" at bounding box center [618, 29] width 327 height 39
type input "**********"
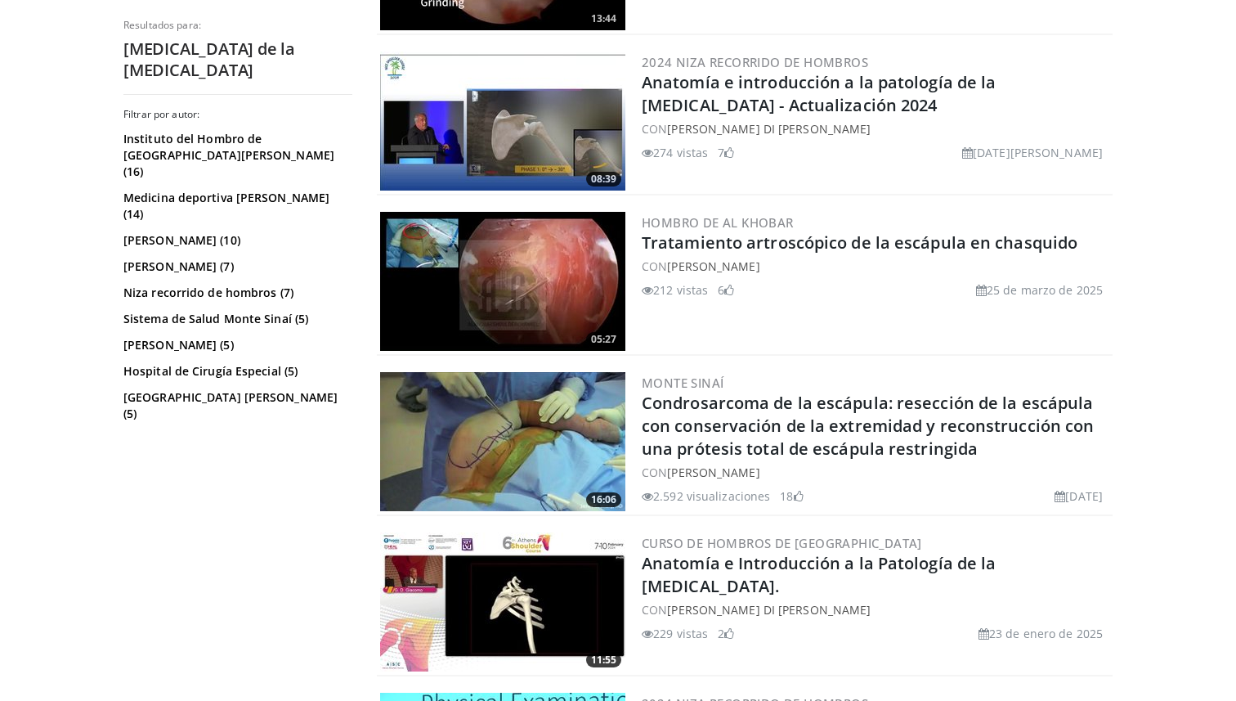
scroll to position [778, 0]
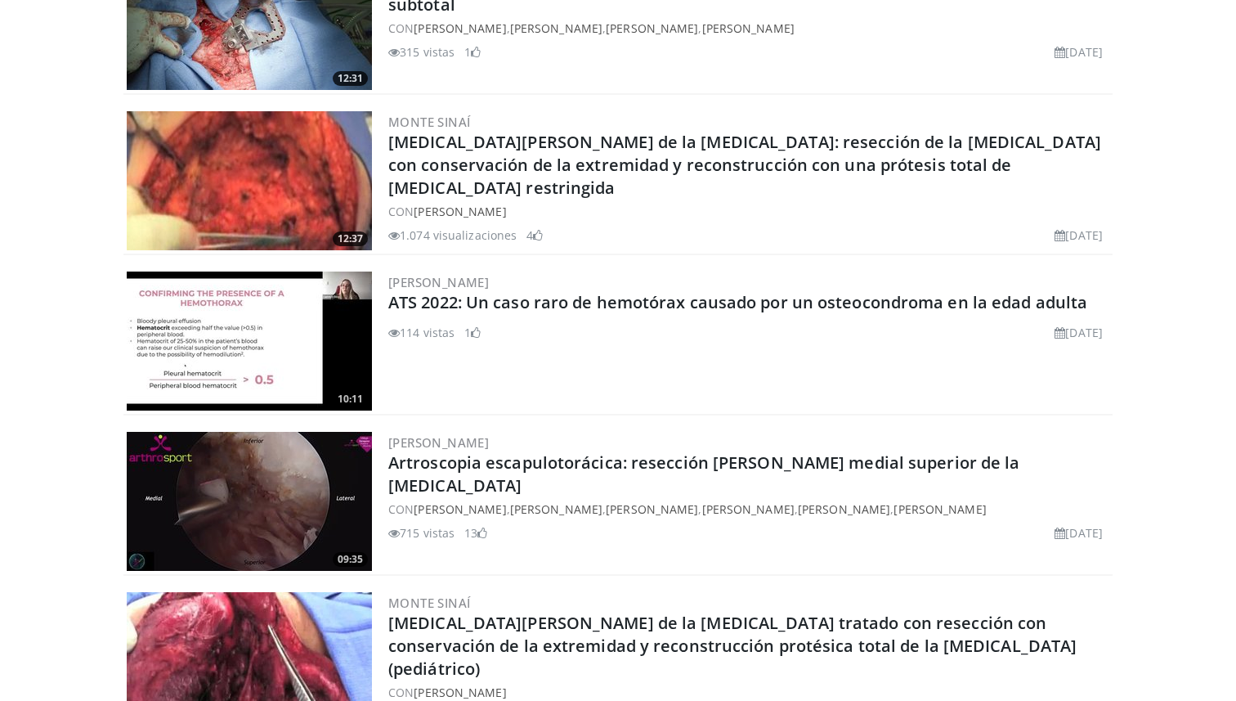
scroll to position [2465, 0]
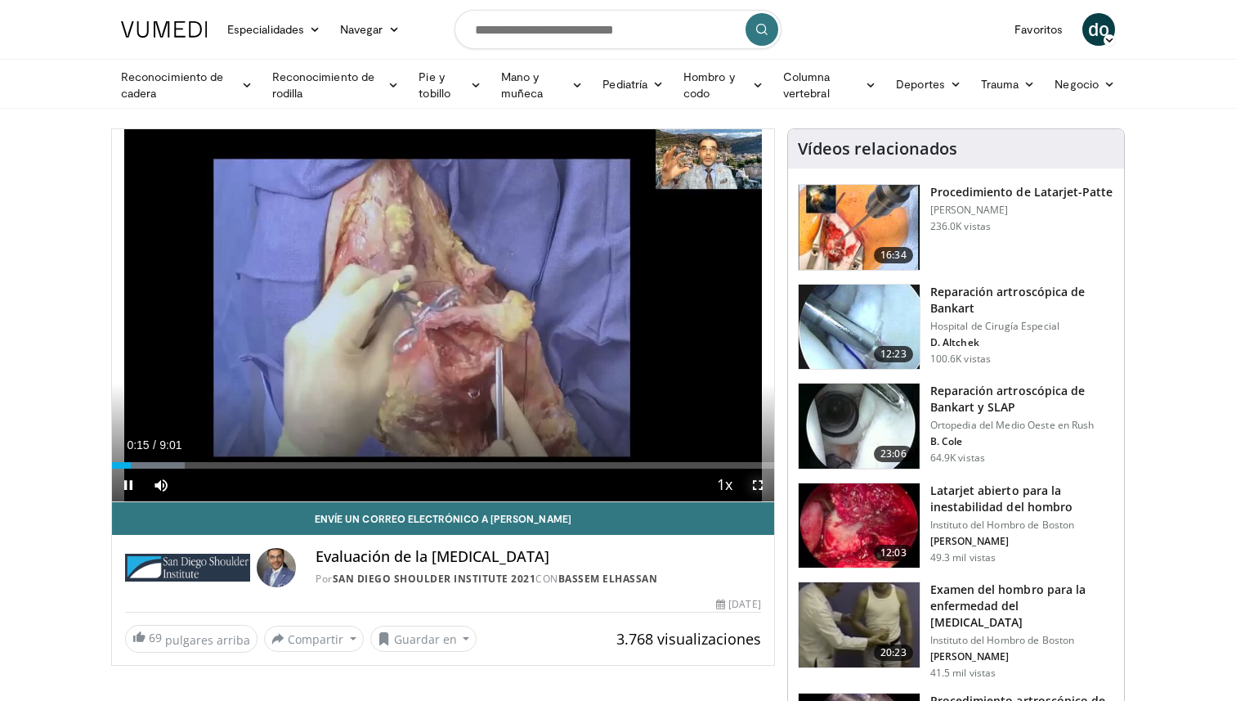
click at [754, 485] on span "Video Player" at bounding box center [758, 485] width 33 height 33
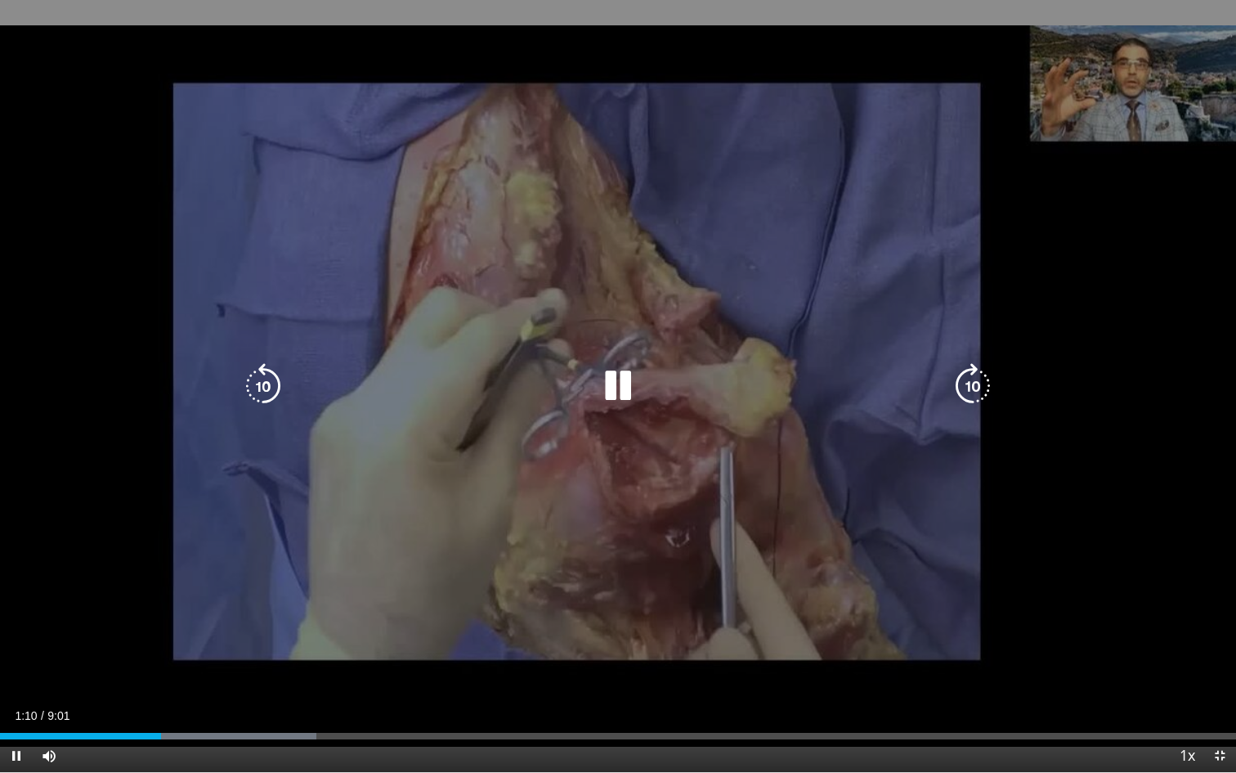
click at [973, 389] on icon "Video Player" at bounding box center [973, 386] width 46 height 46
click at [968, 386] on icon "Video Player" at bounding box center [973, 386] width 46 height 46
click at [974, 386] on icon "Video Player" at bounding box center [973, 386] width 46 height 46
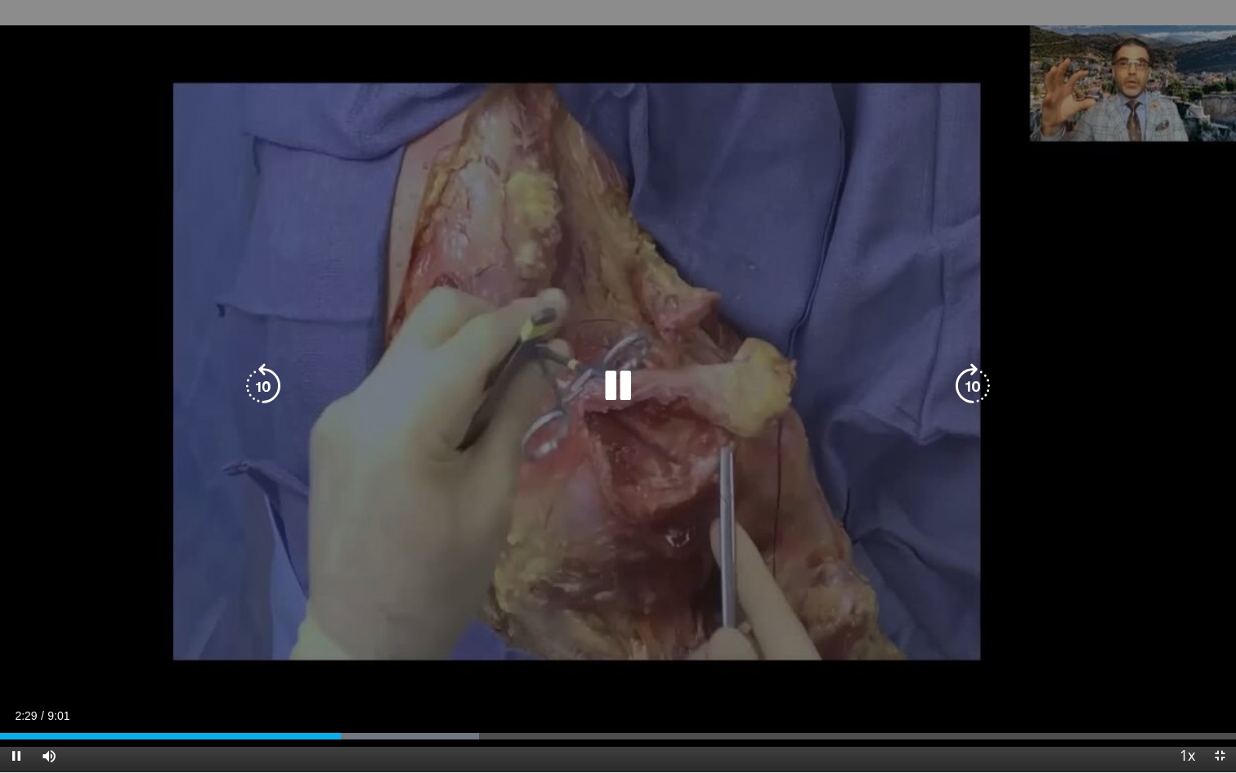
click at [973, 388] on icon "Video Player" at bounding box center [973, 386] width 46 height 46
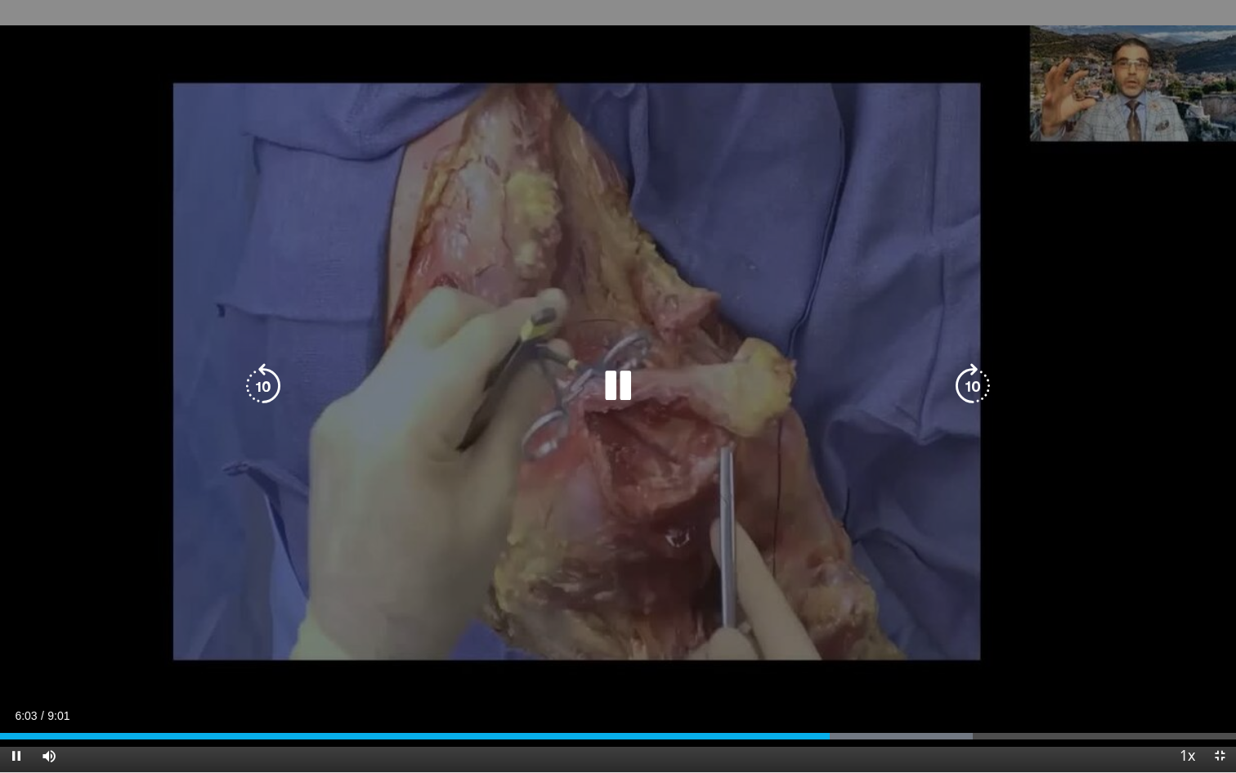
click at [973, 388] on icon "Video Player" at bounding box center [973, 386] width 46 height 46
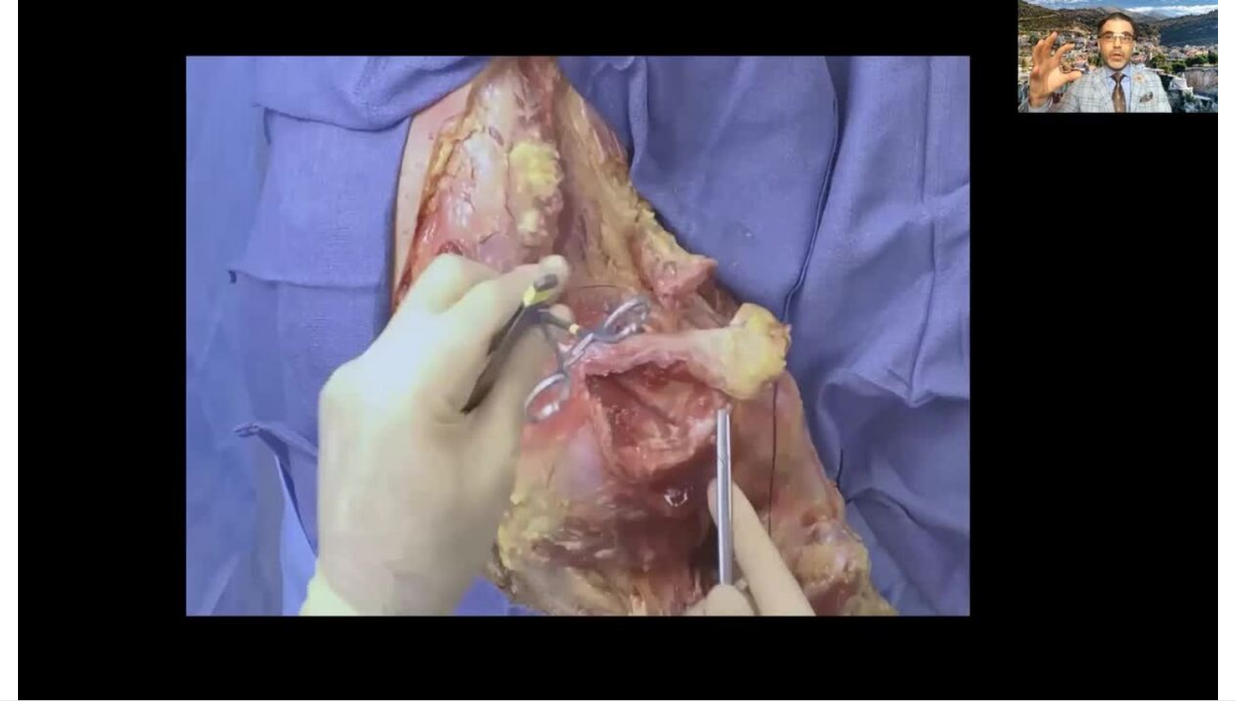
scroll to position [1733, 0]
